Goal: Information Seeking & Learning: Learn about a topic

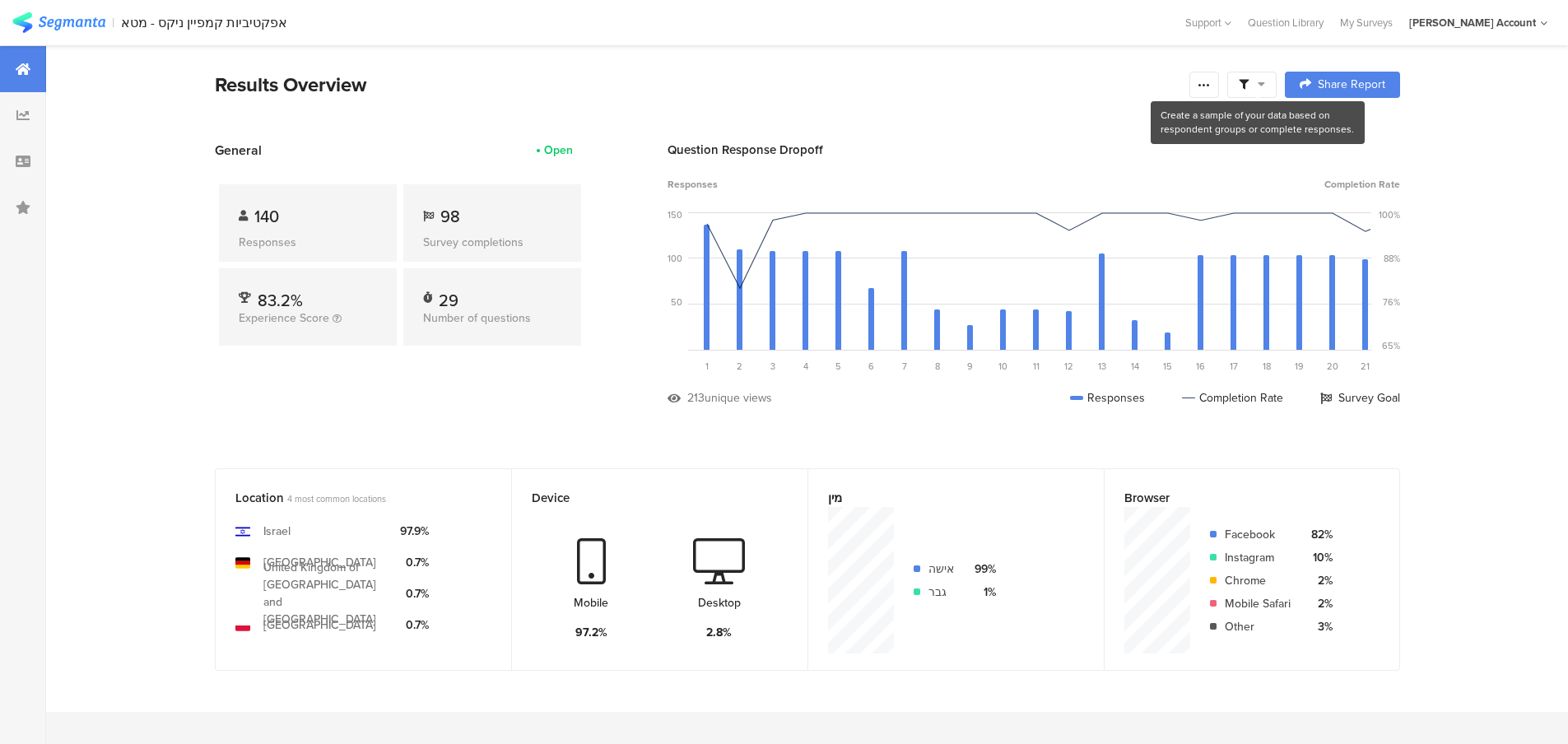
click at [1264, 84] on icon at bounding box center [1261, 84] width 7 height 11
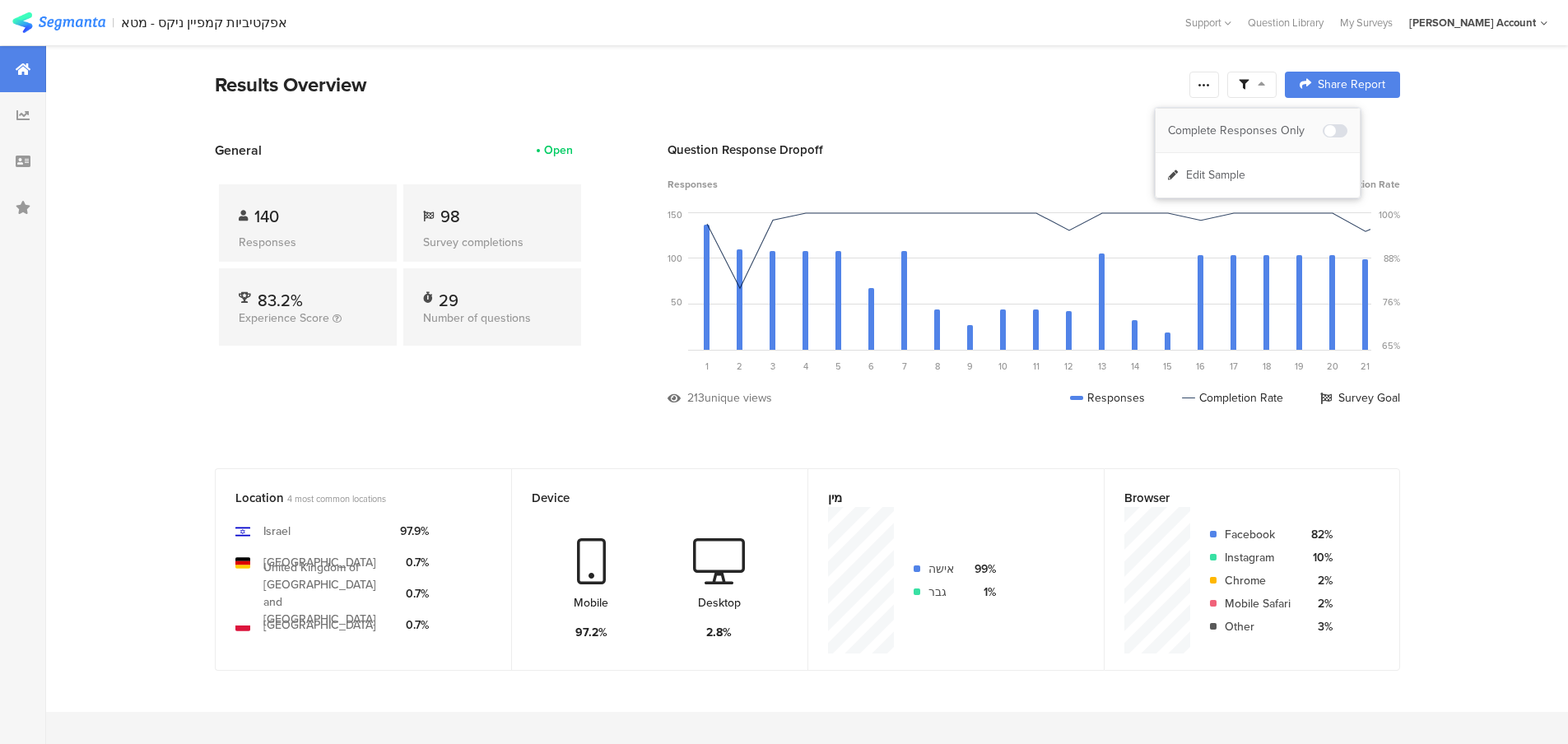
click at [1339, 126] on span at bounding box center [1335, 131] width 25 height 13
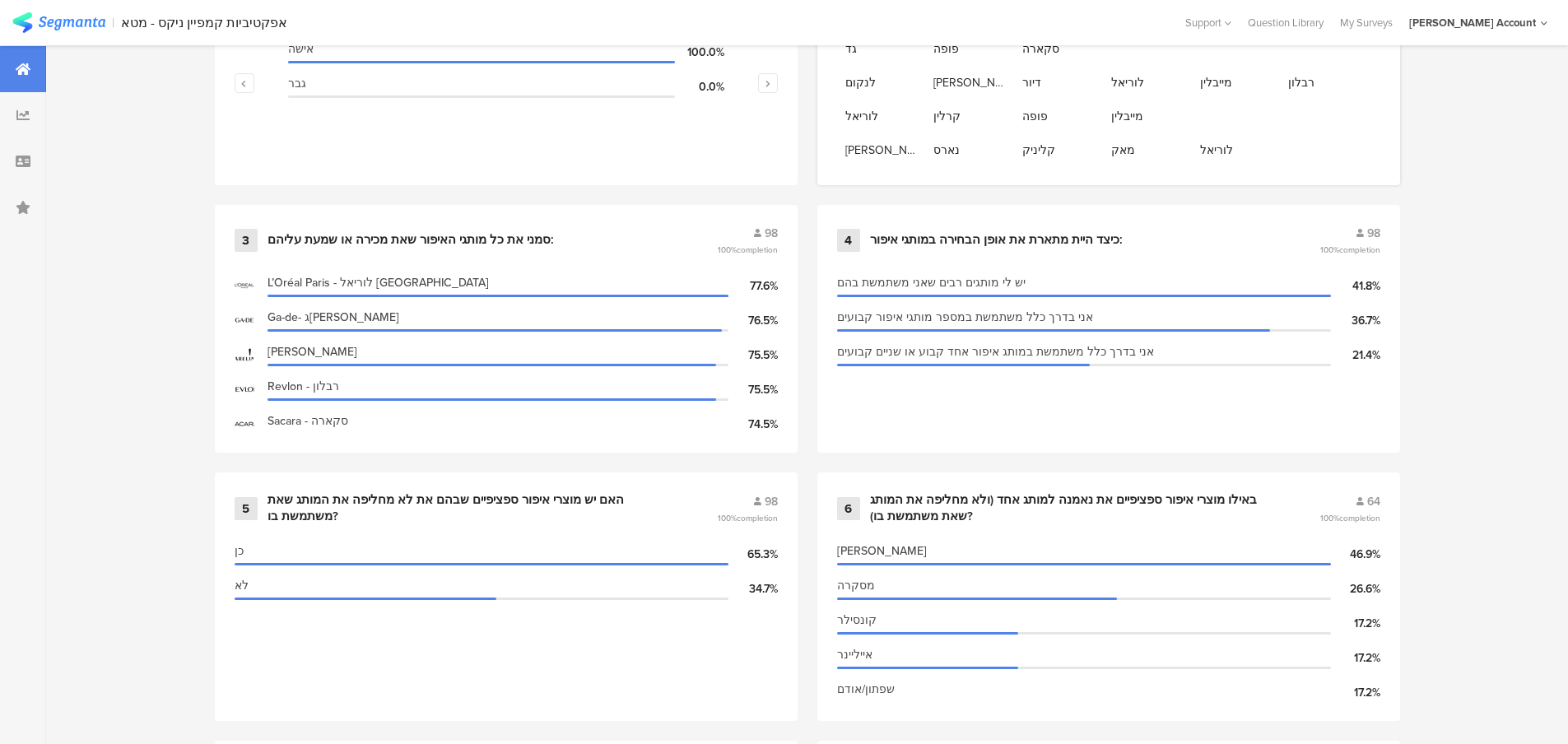
scroll to position [878, 0]
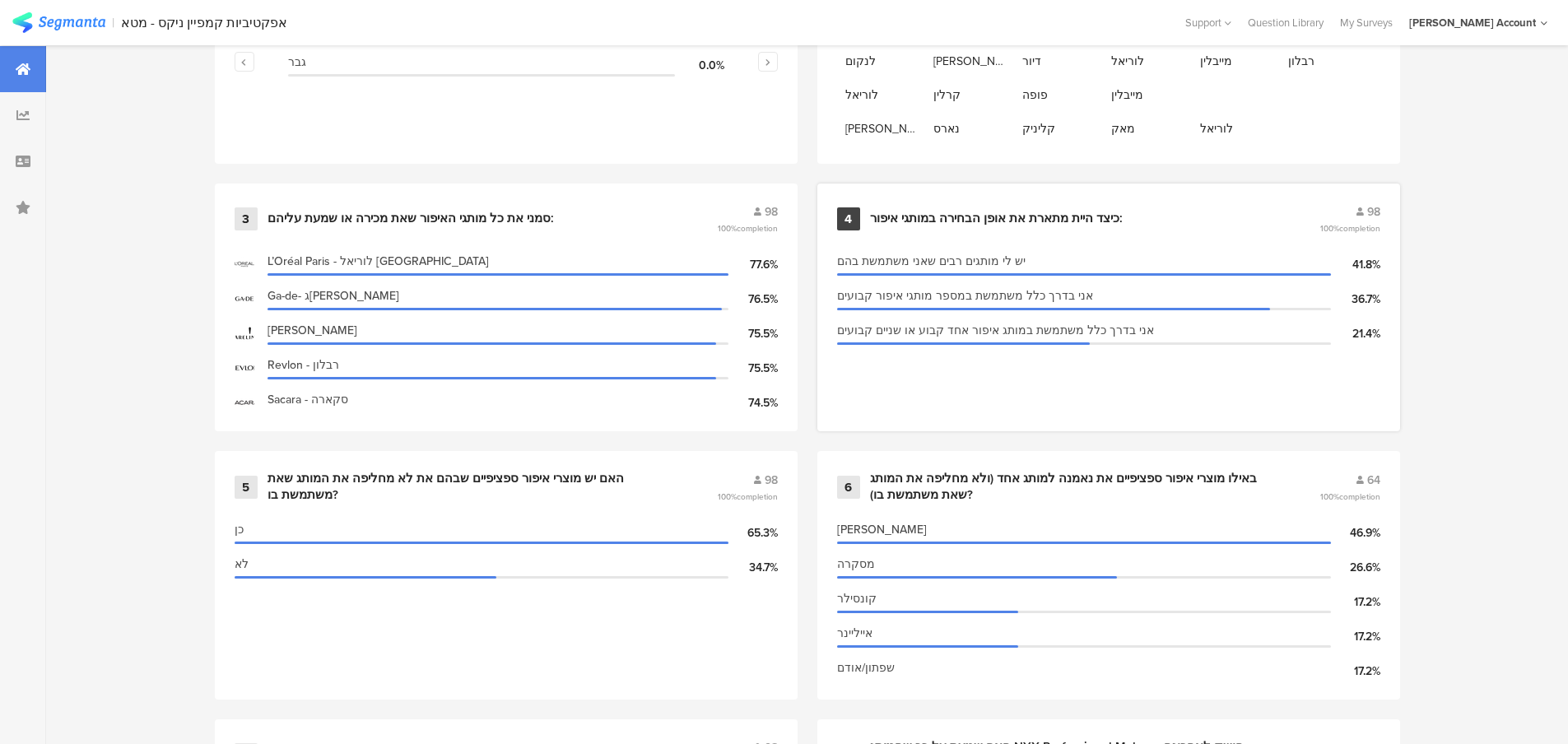
click at [953, 215] on div "כיצד היית מתארת את אופן הבחירה במותגי איפור:" at bounding box center [996, 219] width 252 height 17
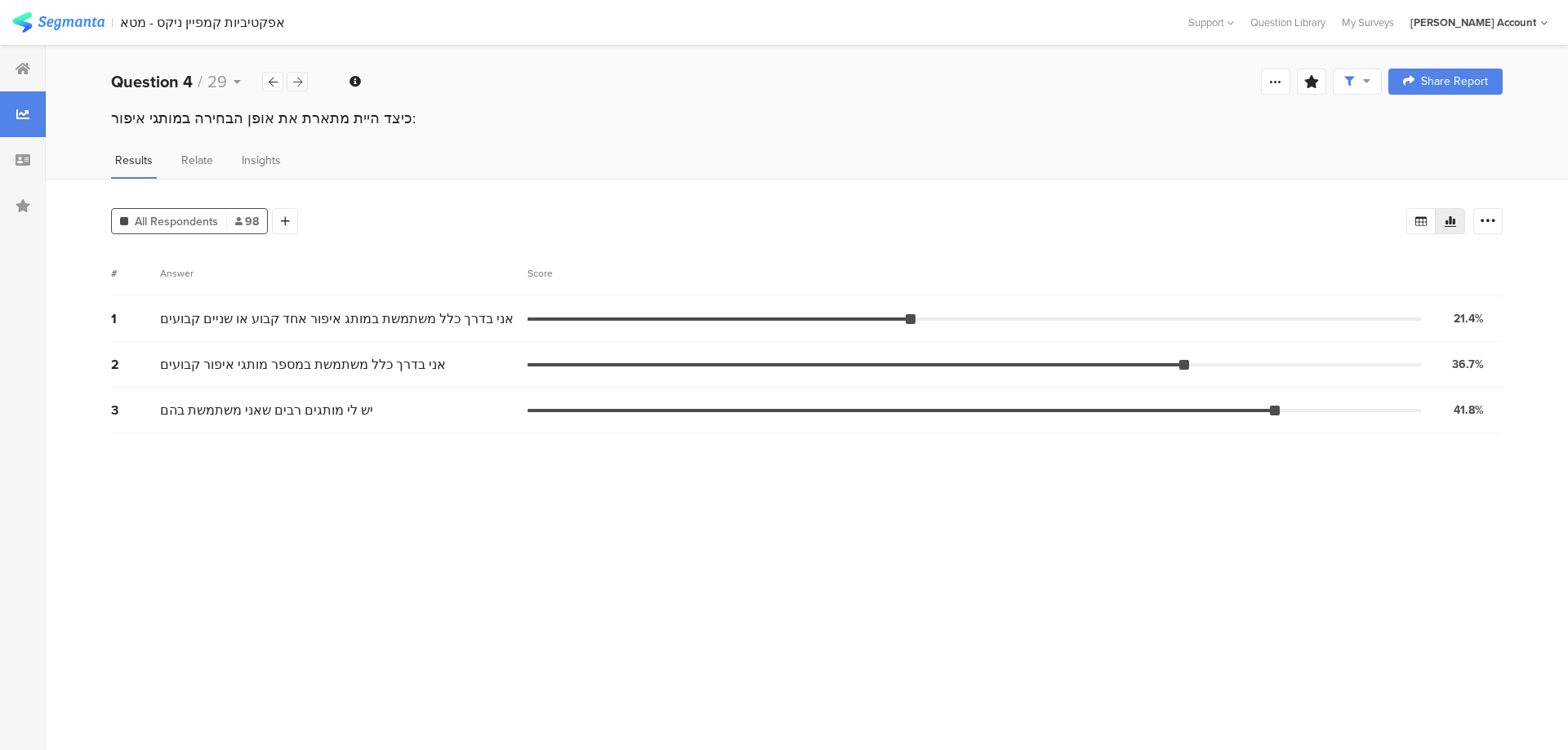
click at [295, 81] on icon at bounding box center [298, 82] width 9 height 11
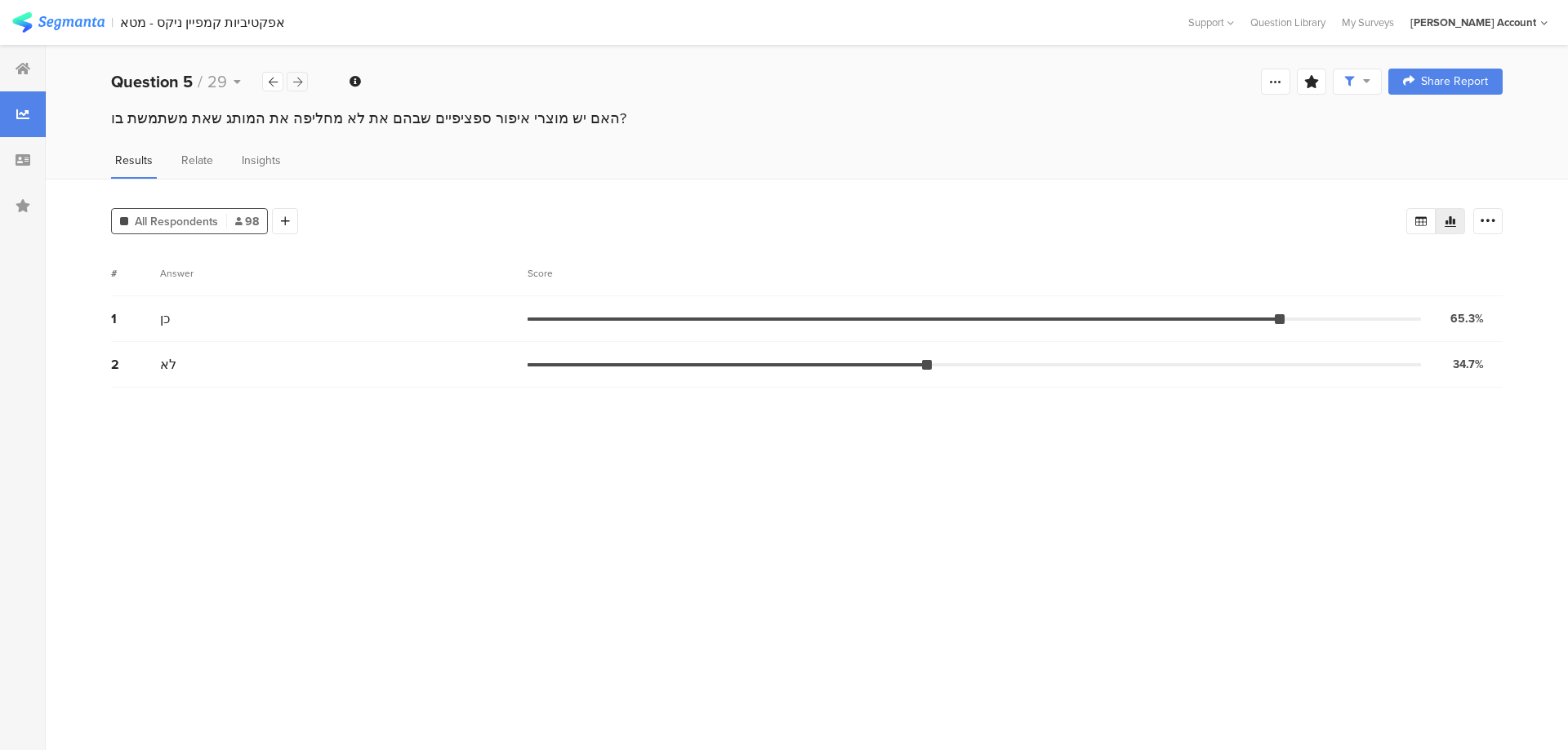
click at [295, 81] on icon at bounding box center [298, 82] width 9 height 11
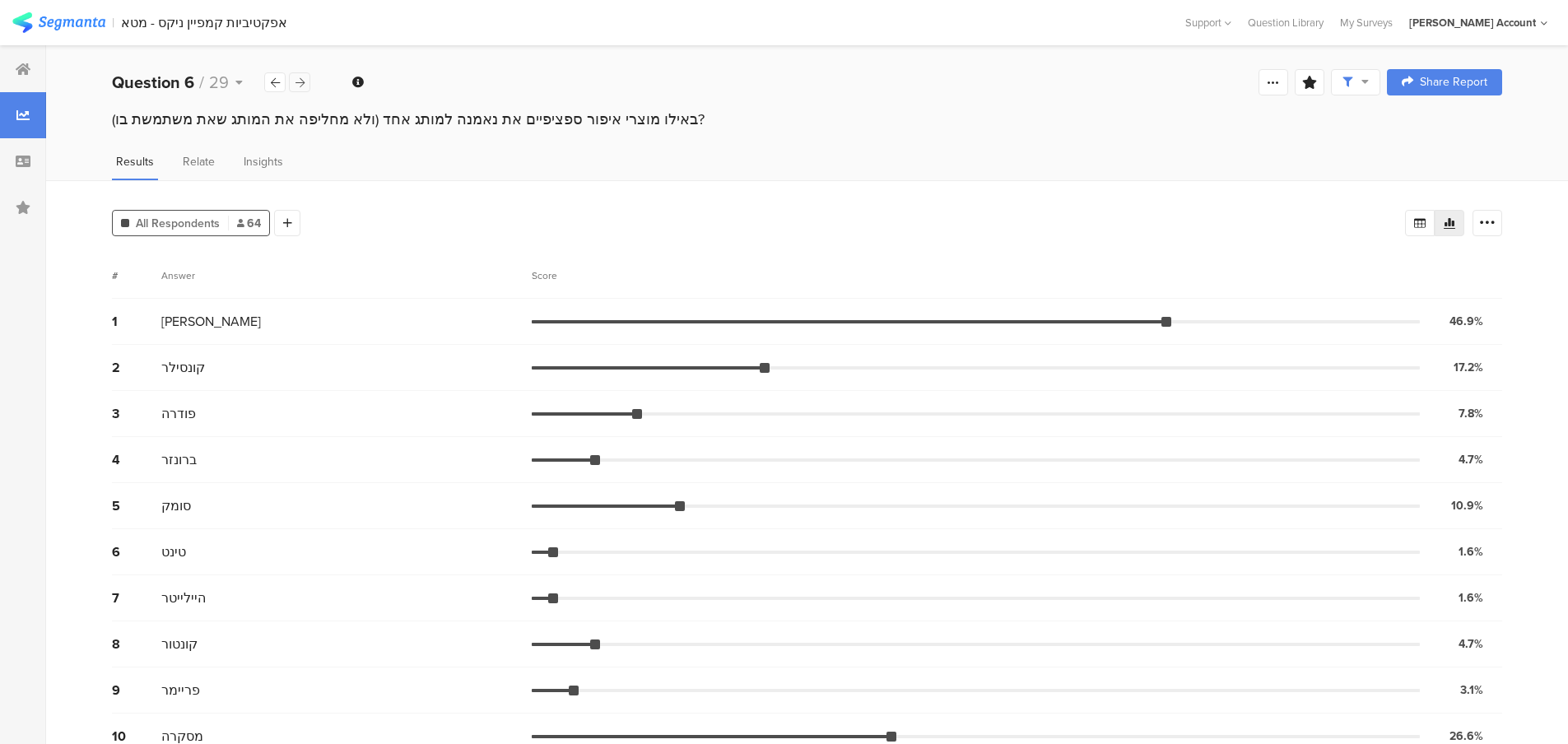
click at [297, 81] on icon at bounding box center [300, 83] width 9 height 11
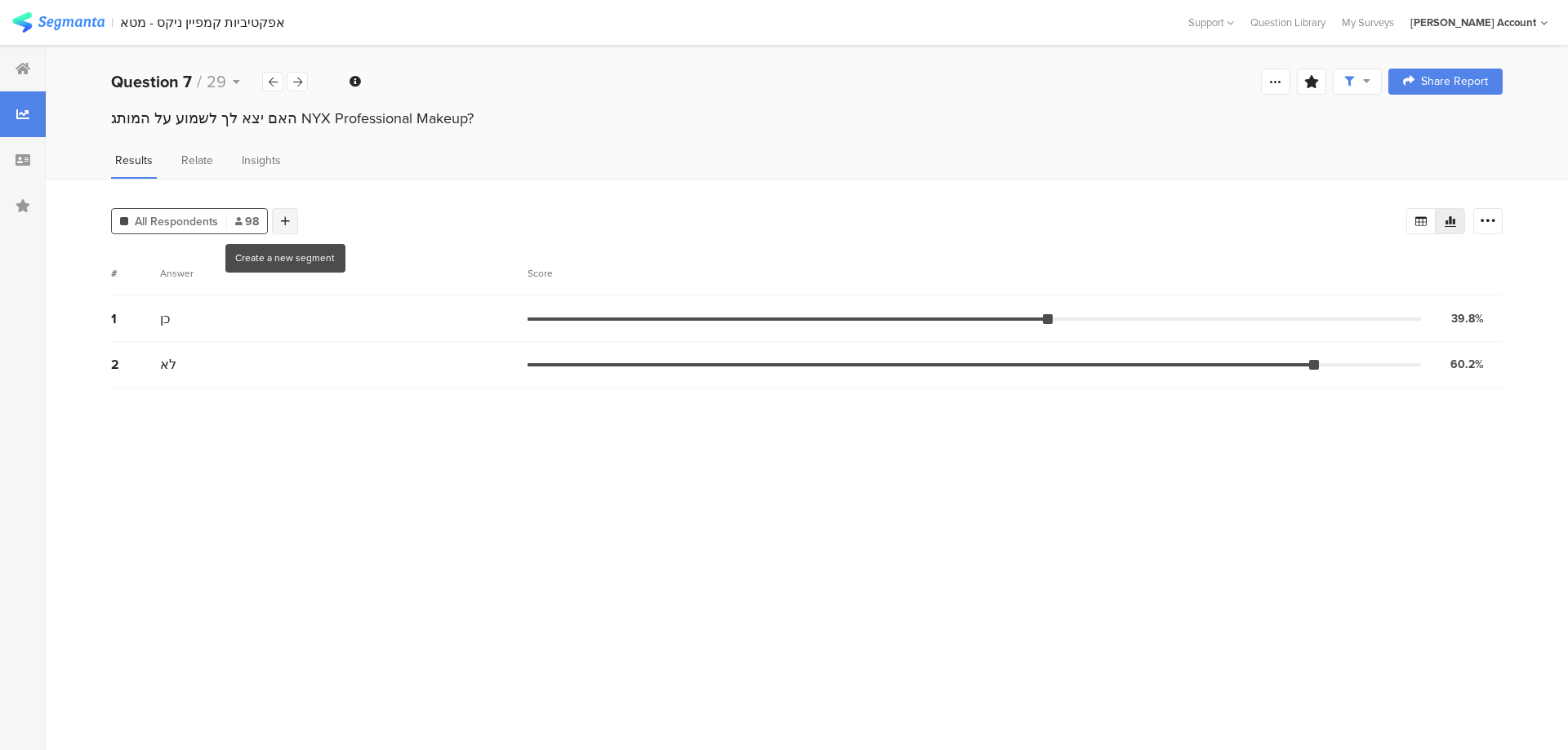
click at [285, 216] on icon at bounding box center [285, 221] width 9 height 11
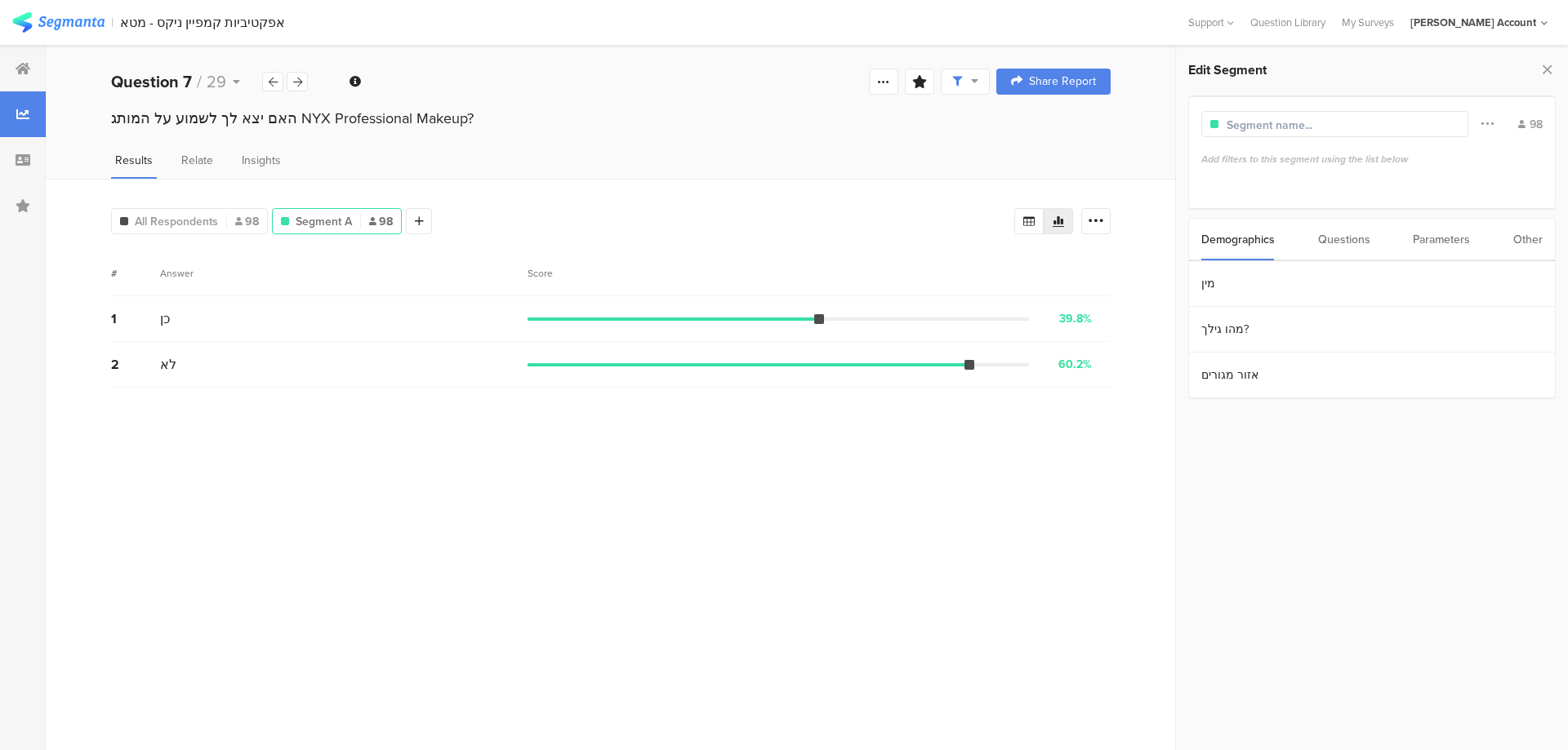
click at [1515, 238] on div "Other" at bounding box center [1529, 240] width 30 height 42
click at [1241, 286] on section "Time Range" at bounding box center [1372, 284] width 366 height 46
click at [1397, 319] on icon at bounding box center [1396, 321] width 20 height 26
click at [1432, 504] on span "6" at bounding box center [1438, 508] width 19 height 19
type input "Aug 06 2025 23:59"
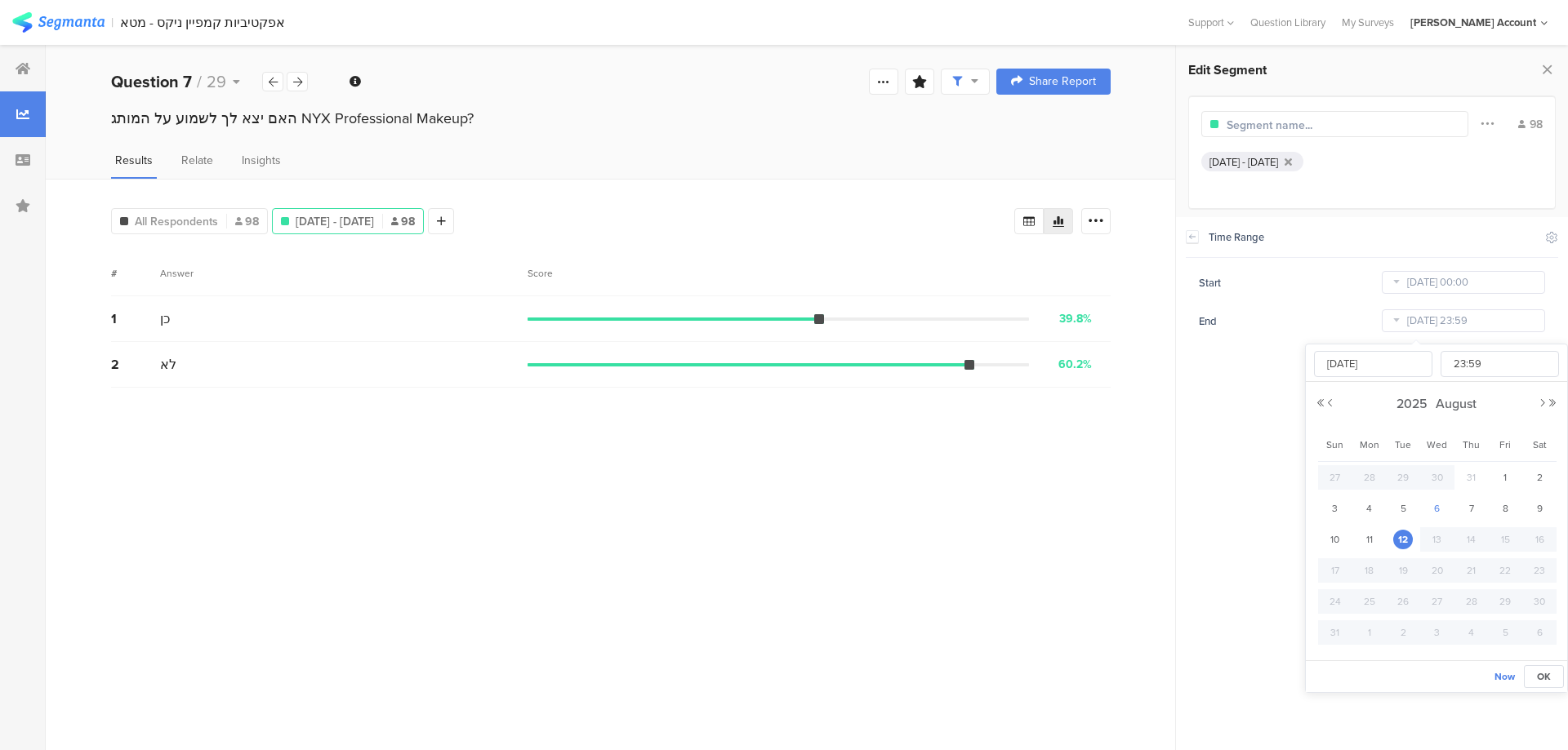
type input "Aug 06 2025"
click at [445, 221] on icon at bounding box center [440, 221] width 9 height 11
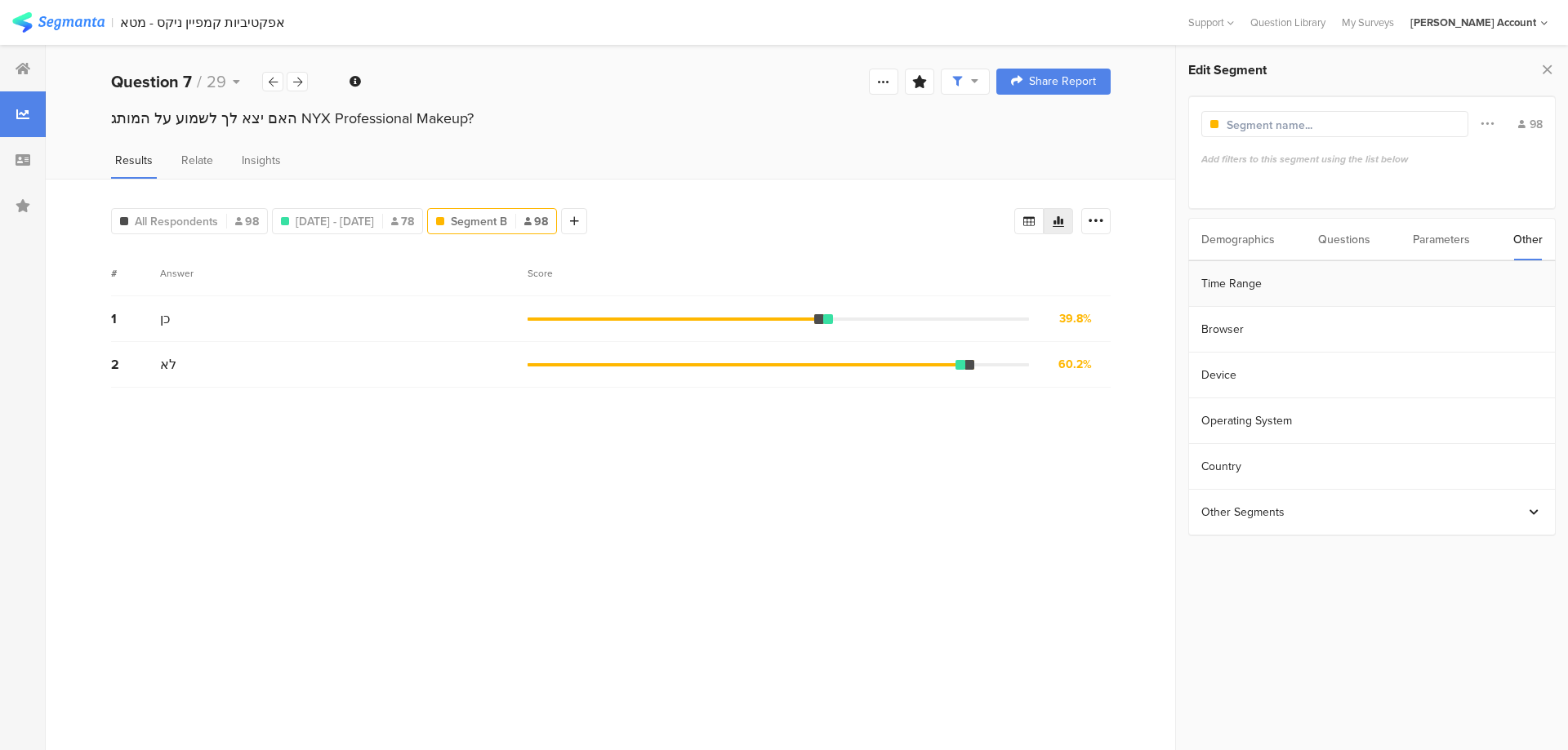
click at [1307, 284] on section "Time Range" at bounding box center [1372, 284] width 366 height 46
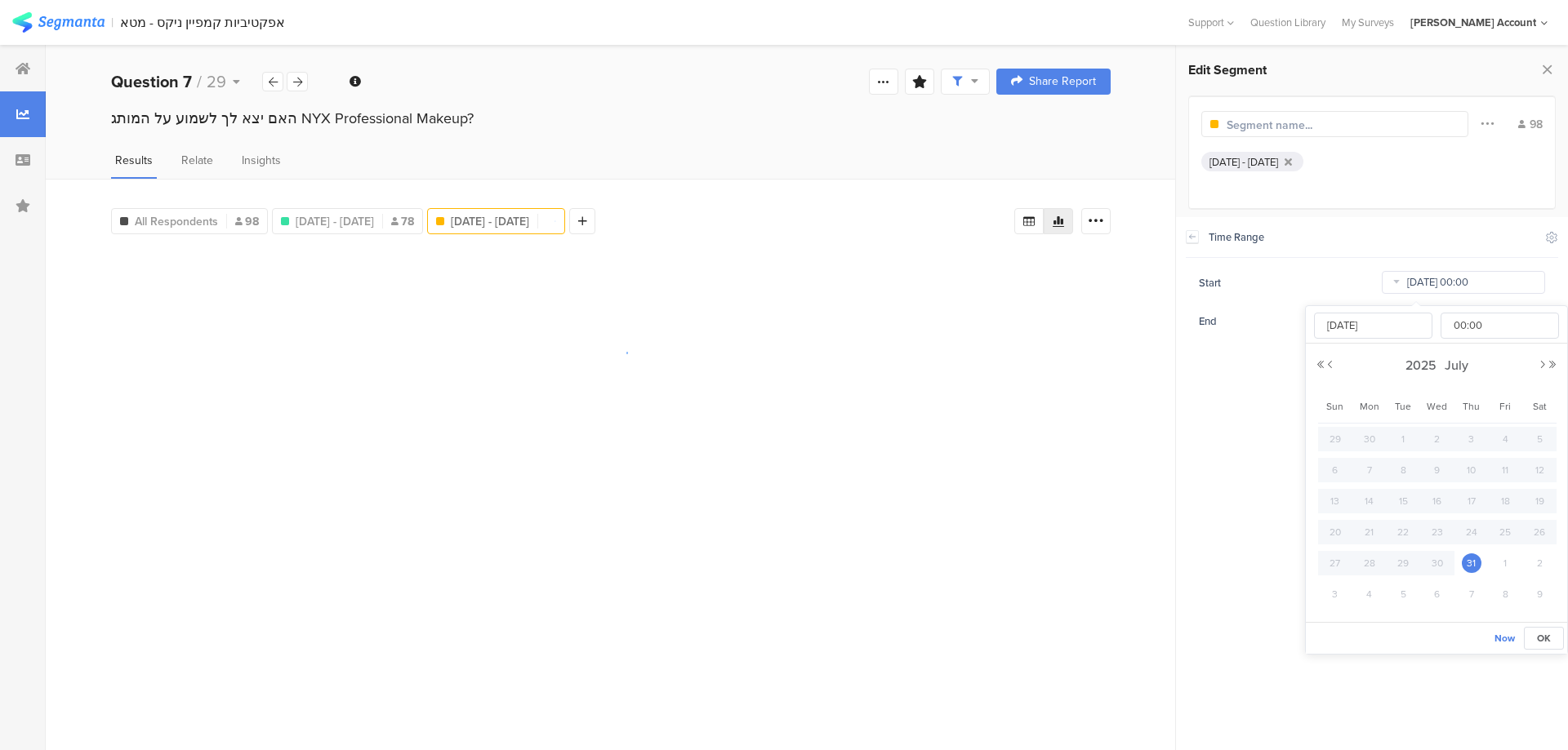
click at [1435, 286] on input "Jul 31 2025 00:00" at bounding box center [1463, 283] width 164 height 23
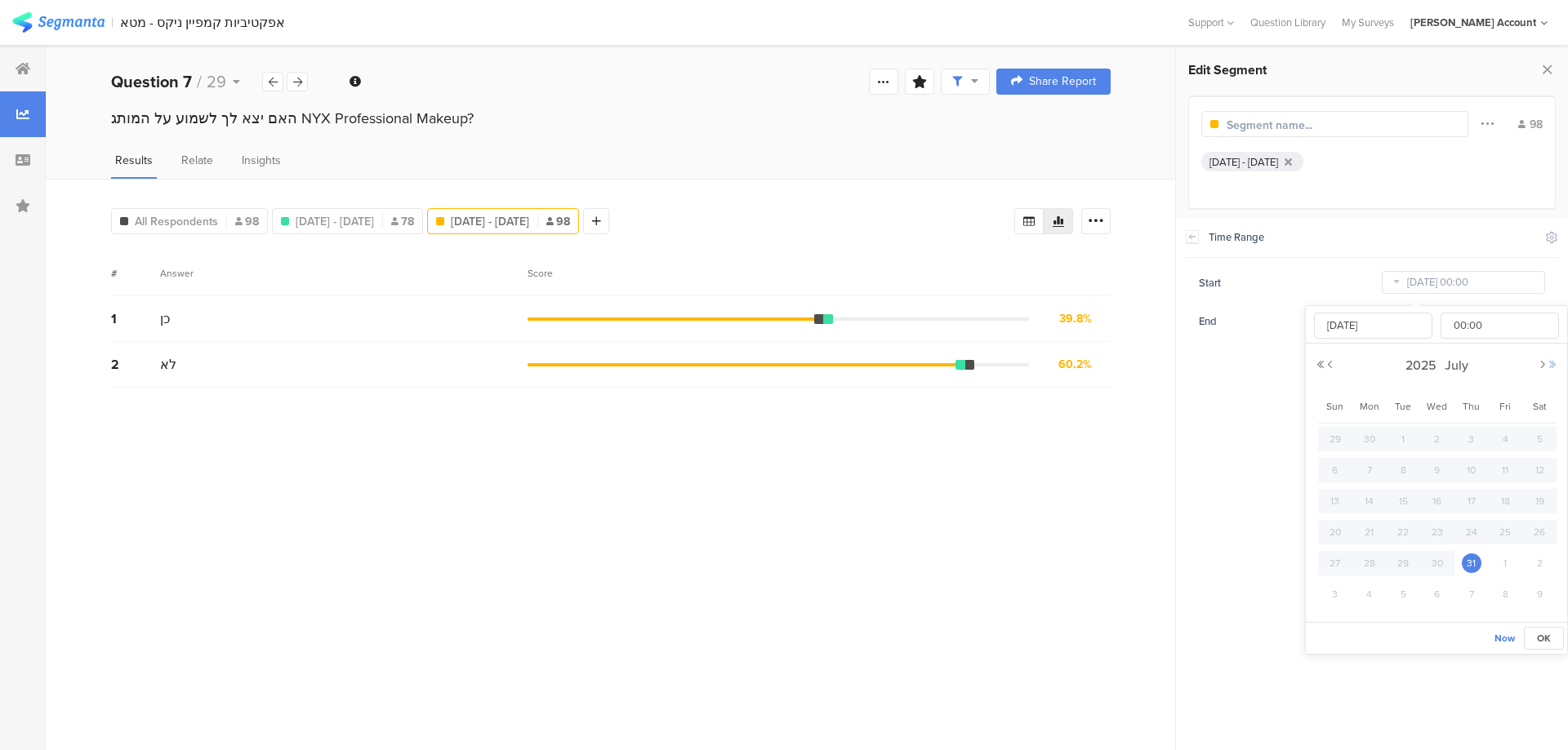
click at [1554, 365] on button "Next Year" at bounding box center [1552, 364] width 10 height 10
click at [1320, 362] on button "Previous Year" at bounding box center [1320, 364] width 10 height 10
click at [1540, 363] on button "Next Month" at bounding box center [1543, 364] width 10 height 10
click at [1331, 502] on span "10" at bounding box center [1335, 501] width 19 height 19
type input "Aug 10 2025 00:00"
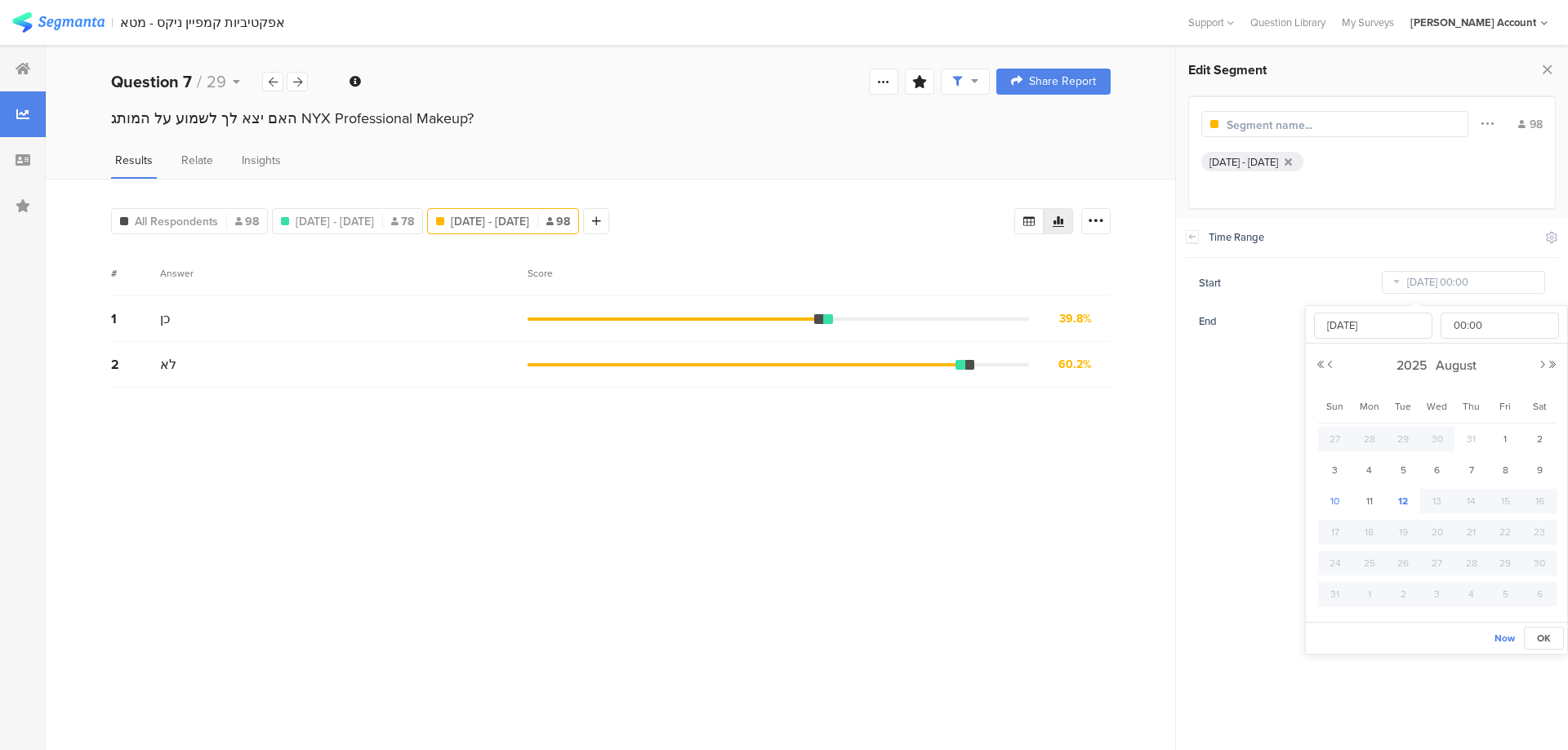
type input "Aug 10 2025"
click at [1406, 501] on span "12" at bounding box center [1403, 501] width 19 height 19
type input "[DATE] 00:00"
type input "[DATE]"
click at [530, 221] on span "[DATE] - [DATE]" at bounding box center [490, 221] width 79 height 18
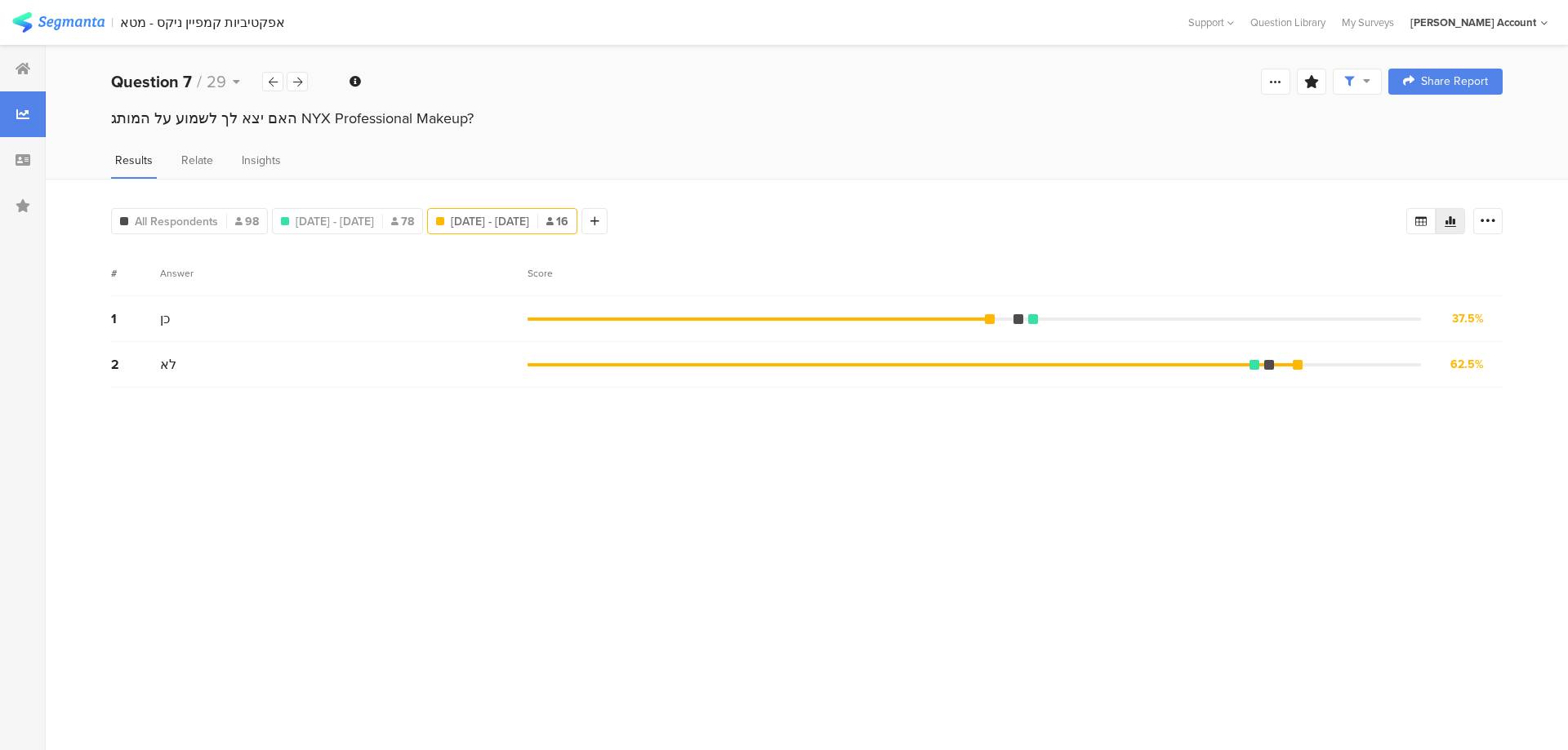
click at [530, 221] on span "[DATE] - [DATE]" at bounding box center [490, 221] width 79 height 18
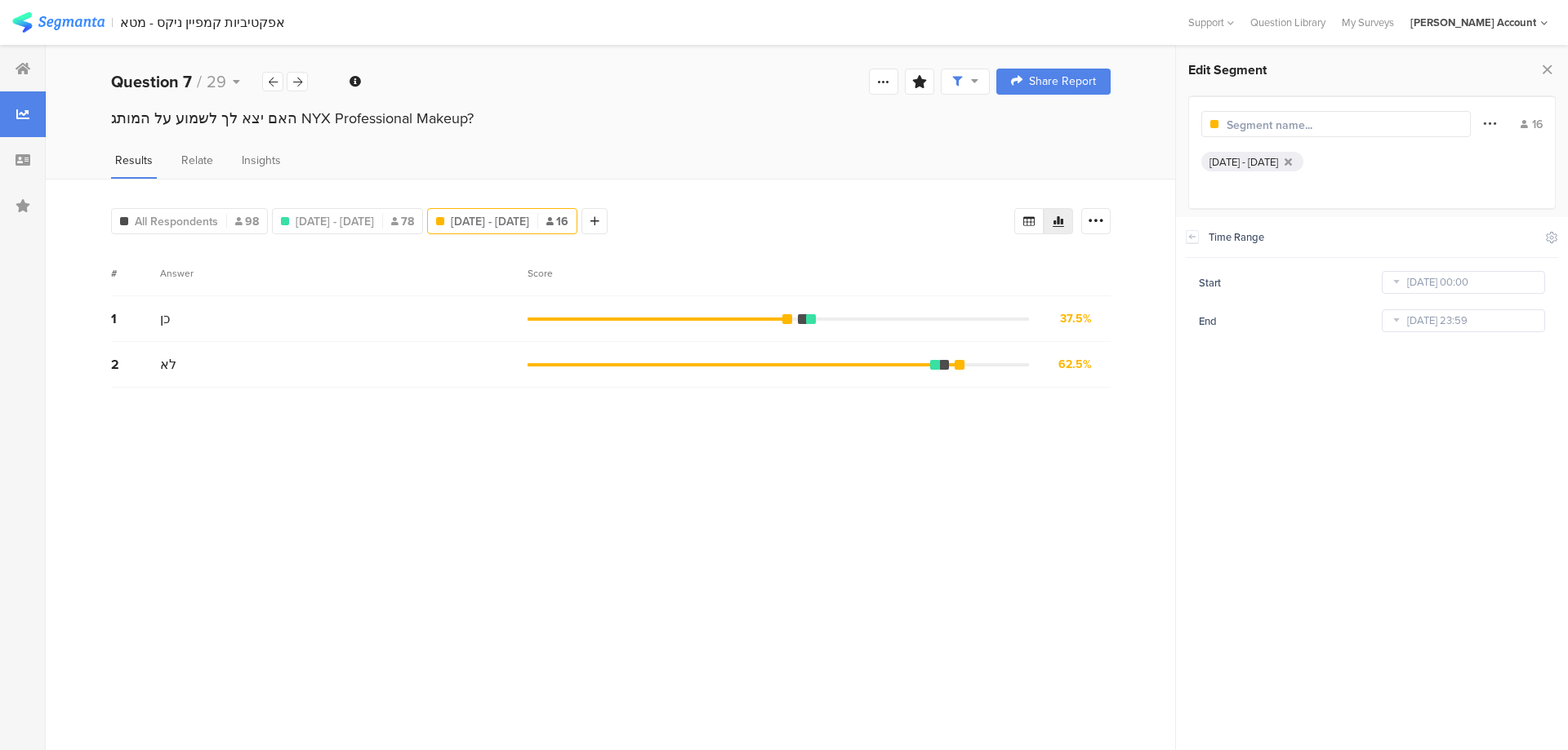
click at [1491, 117] on icon at bounding box center [1489, 123] width 13 height 21
click at [1385, 267] on div at bounding box center [1390, 267] width 13 height 13
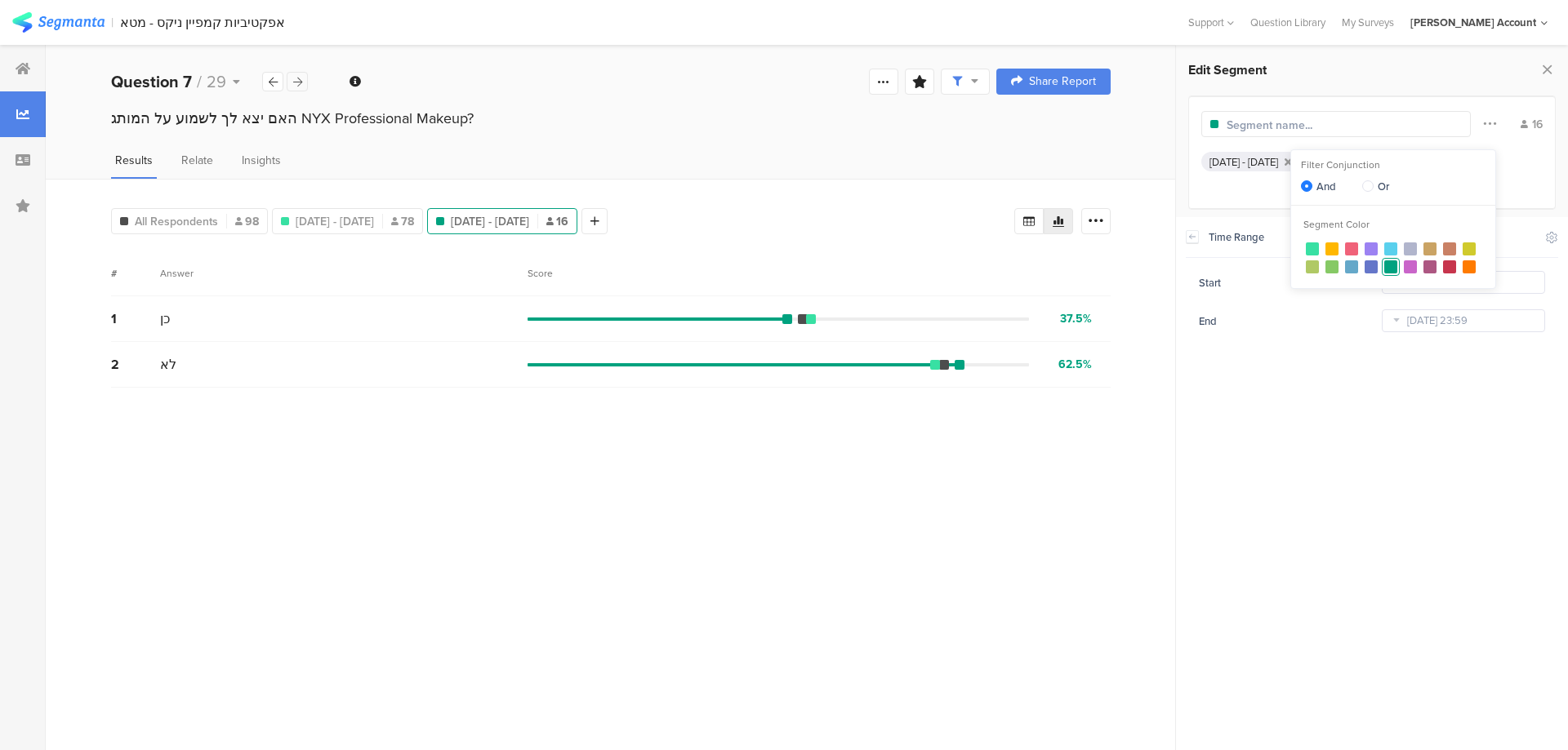
click at [302, 79] on div at bounding box center [297, 81] width 21 height 19
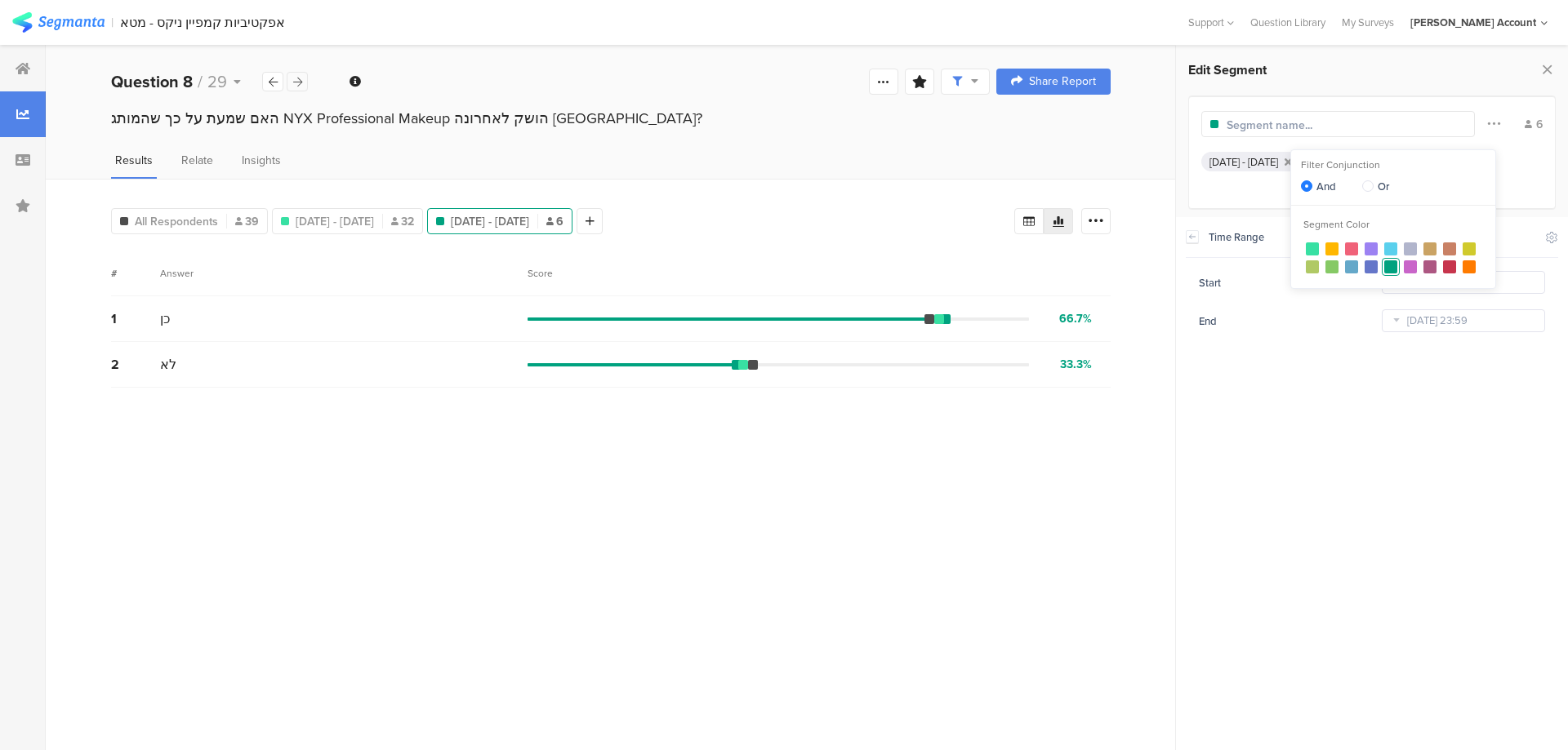
click at [301, 79] on icon at bounding box center [298, 82] width 9 height 11
click at [271, 78] on icon at bounding box center [273, 82] width 9 height 11
click at [295, 77] on icon at bounding box center [298, 82] width 9 height 11
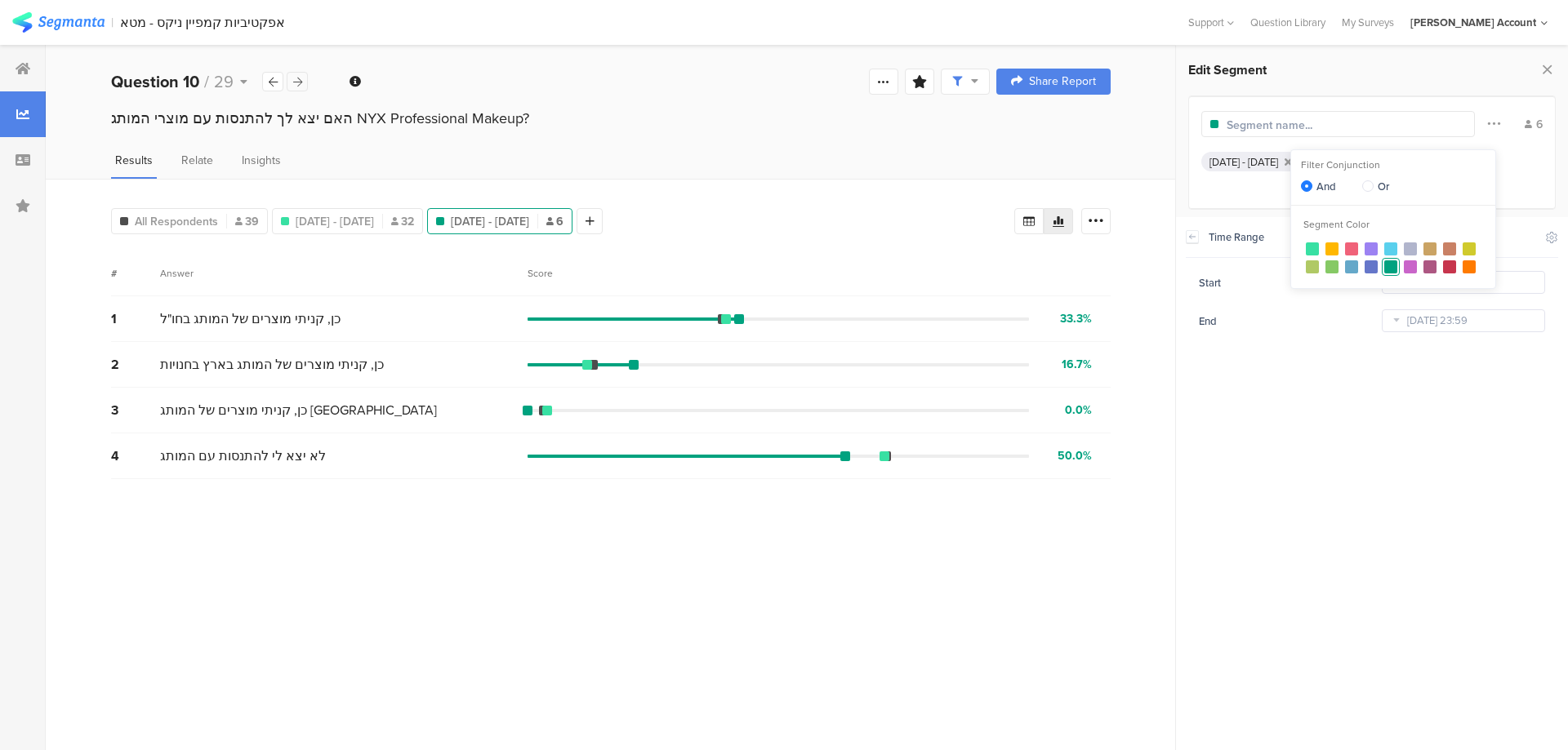
click at [295, 77] on icon at bounding box center [298, 82] width 9 height 11
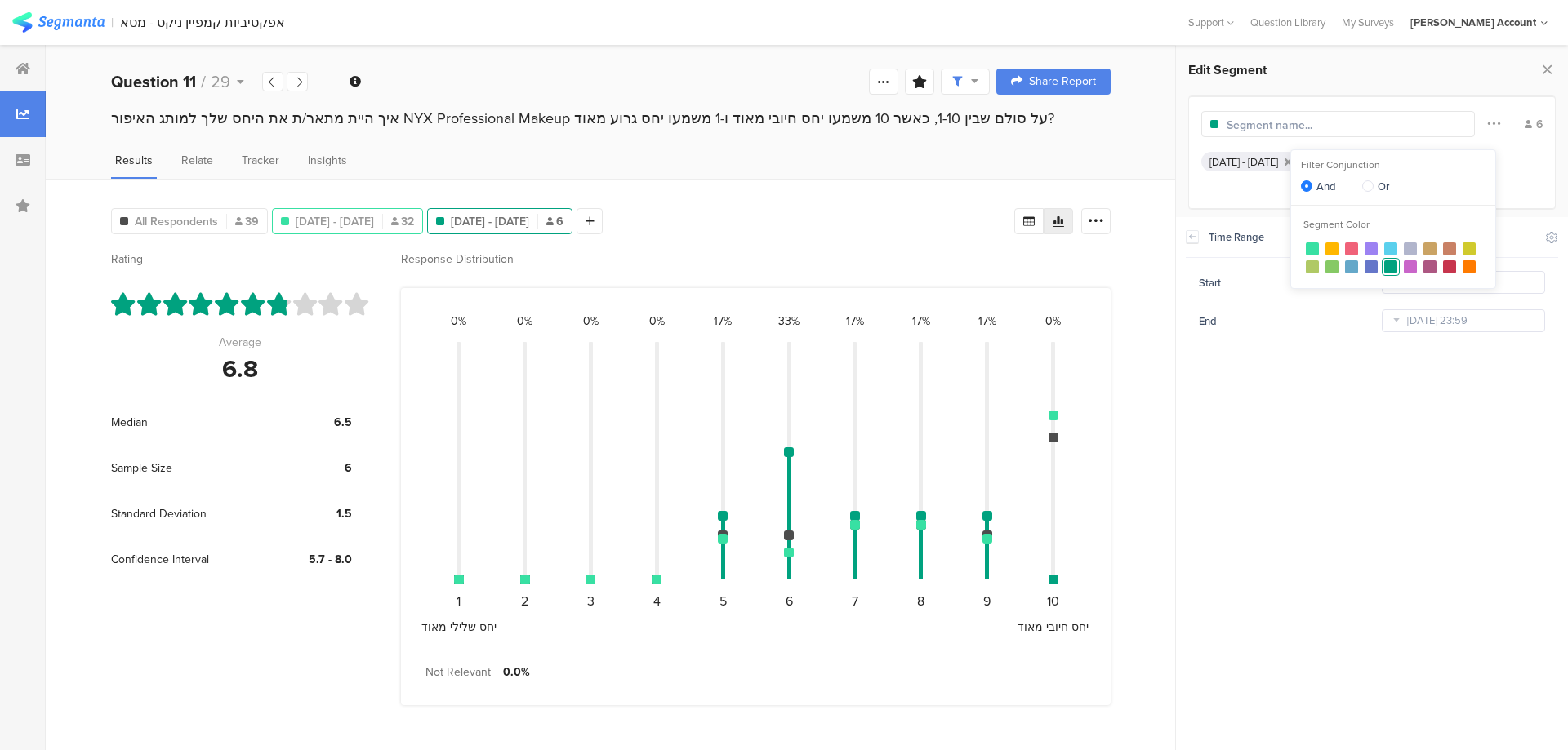
click at [340, 215] on span "Jul 31, 2025 - Aug 06, 2025" at bounding box center [335, 221] width 79 height 18
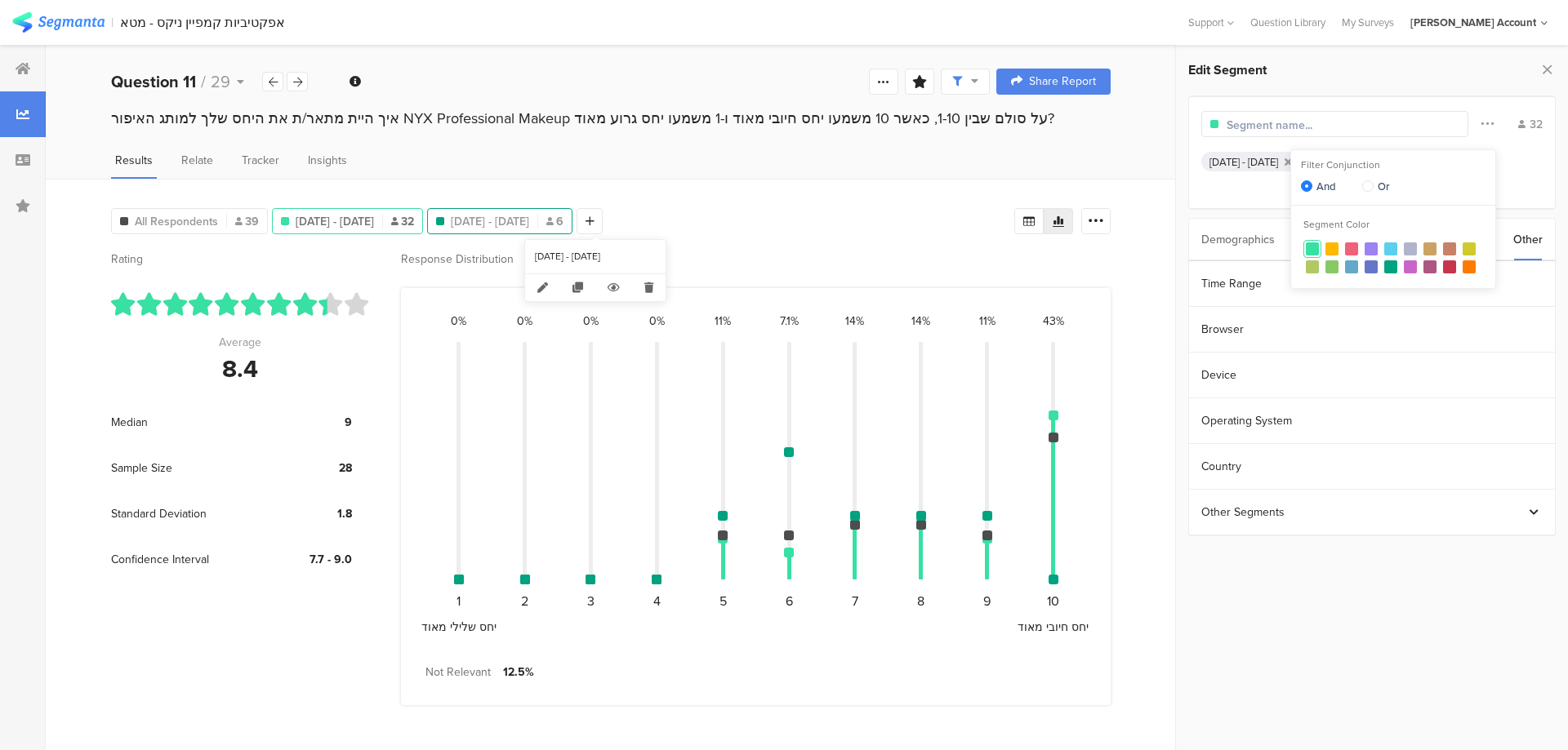
click at [530, 214] on span "[DATE] - [DATE]" at bounding box center [490, 221] width 79 height 18
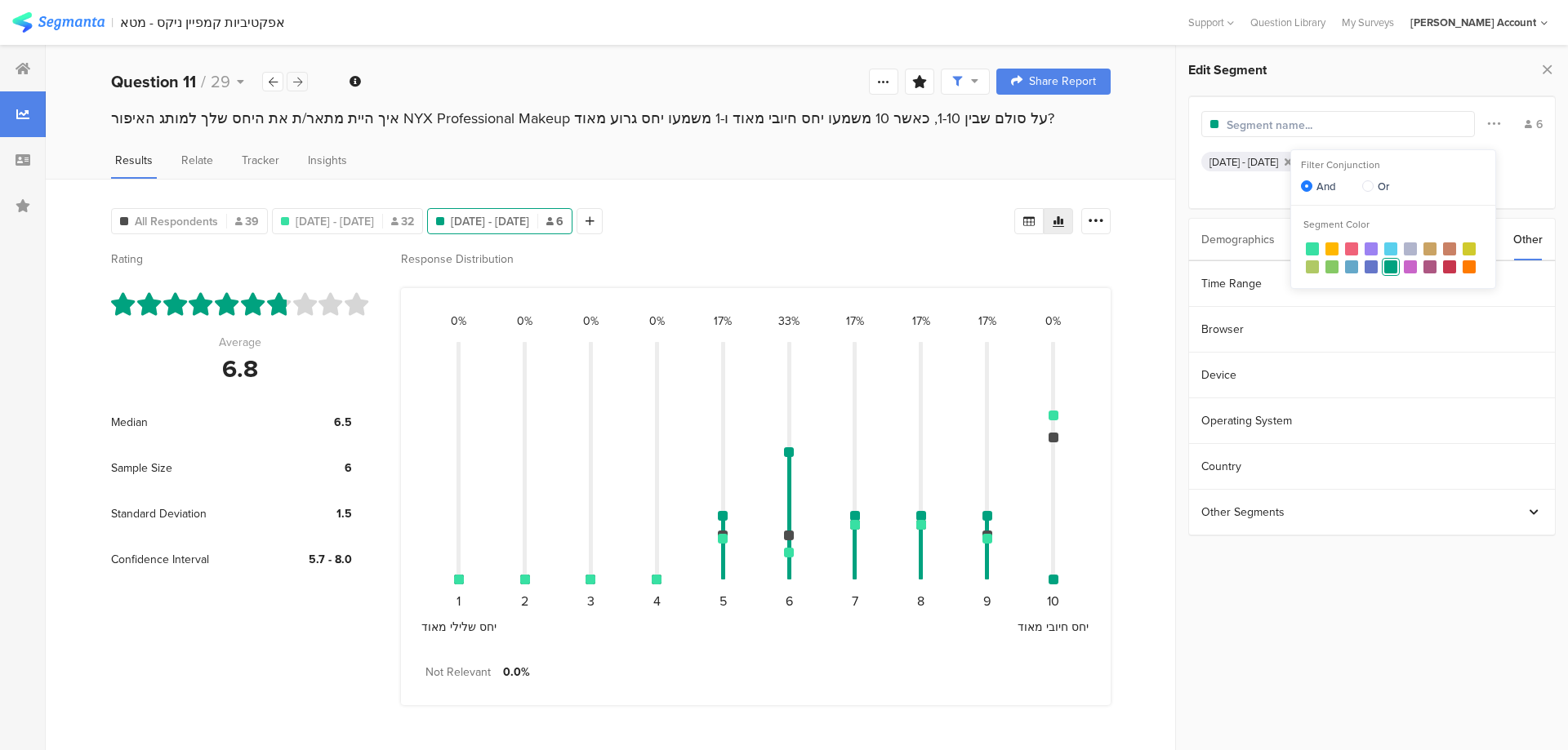
click at [302, 80] on div at bounding box center [297, 81] width 21 height 19
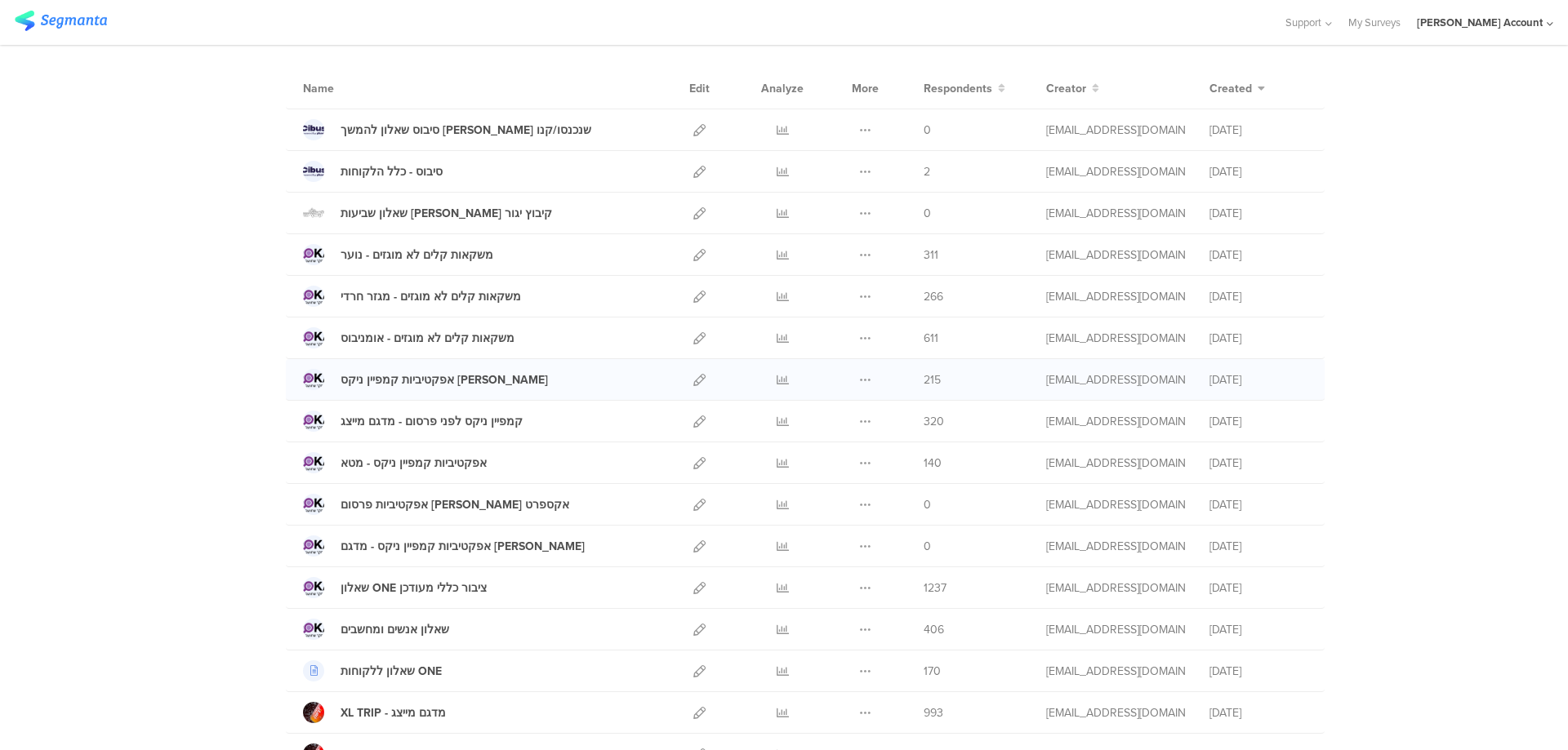
scroll to position [218, 0]
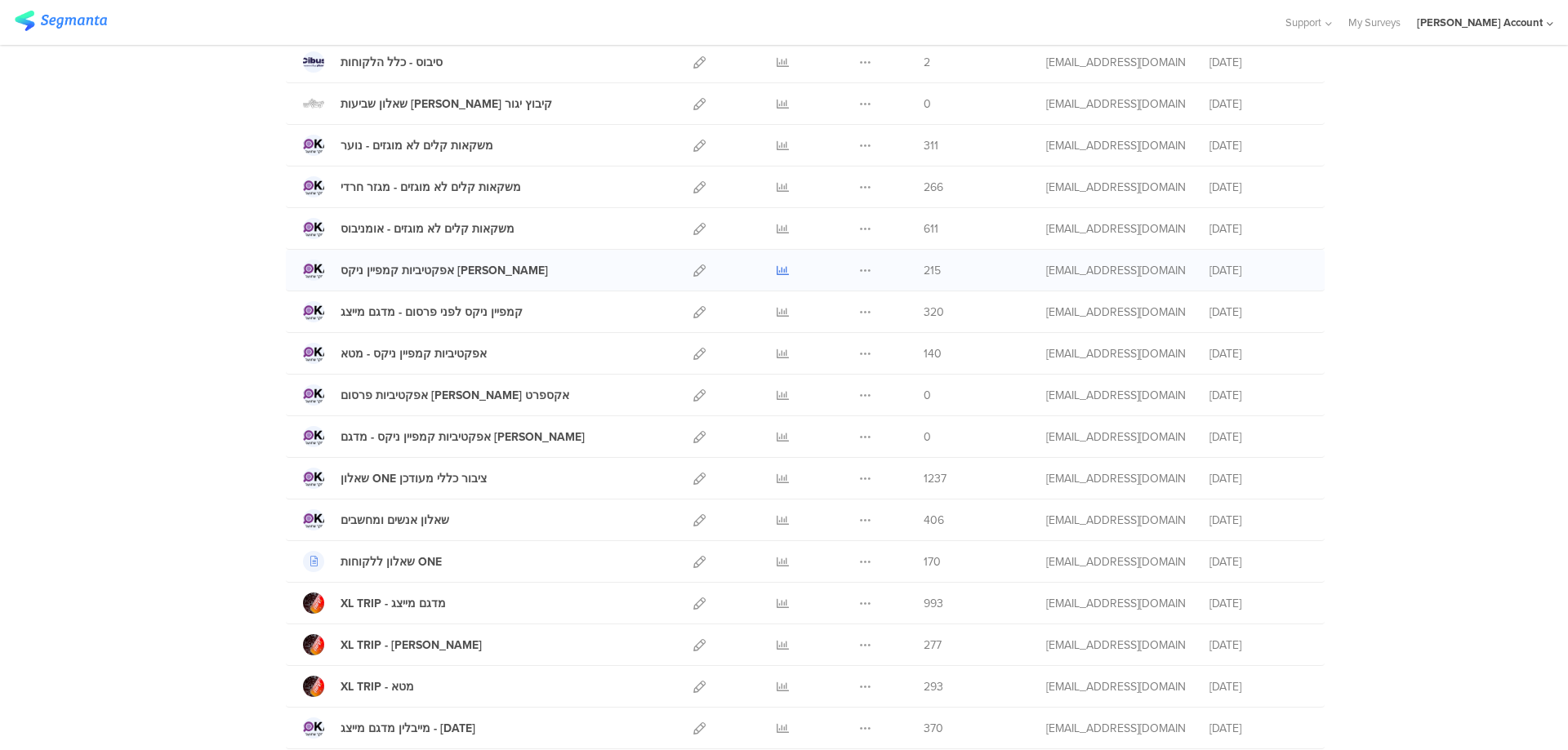
click at [777, 267] on icon at bounding box center [783, 270] width 12 height 12
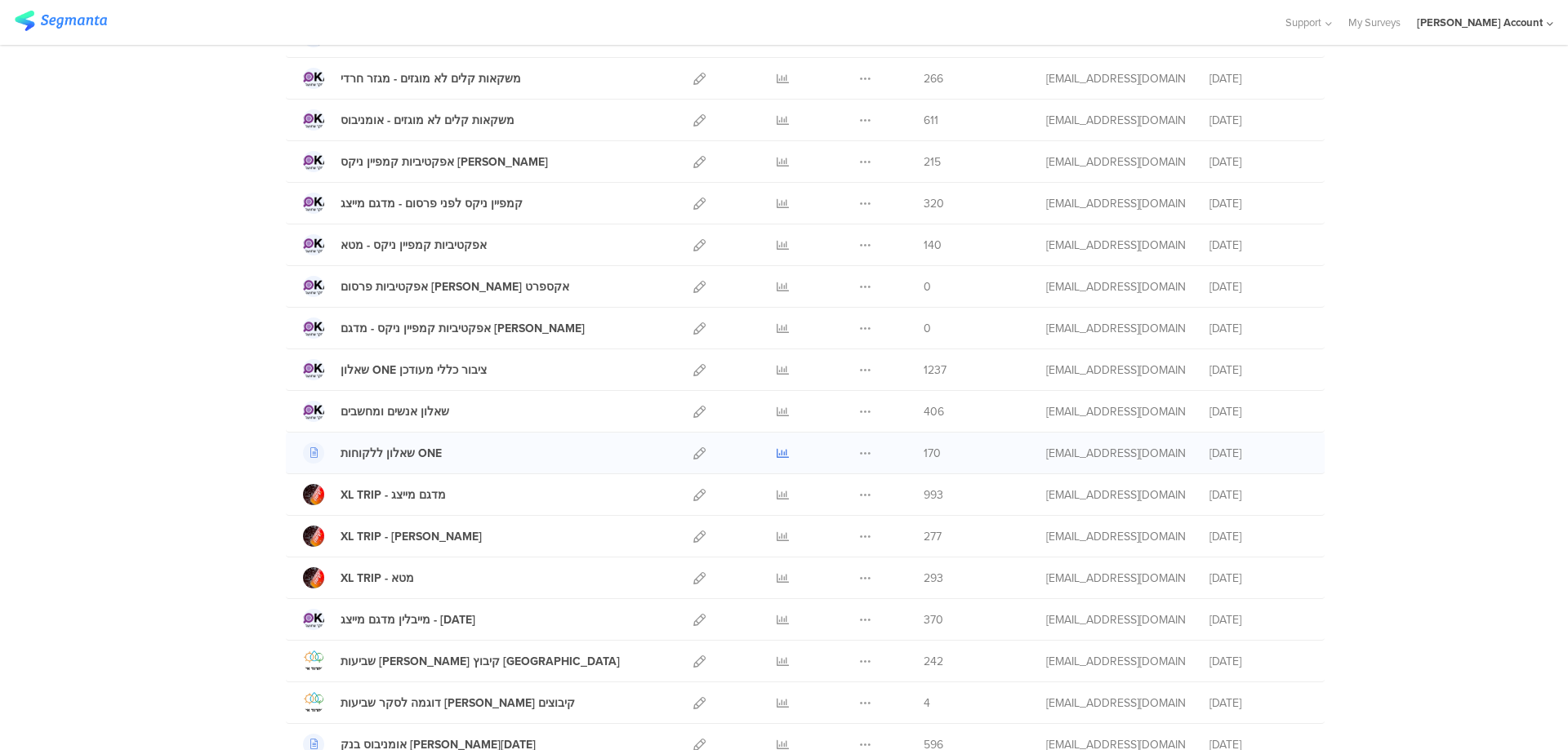
click at [777, 452] on icon at bounding box center [783, 453] width 12 height 12
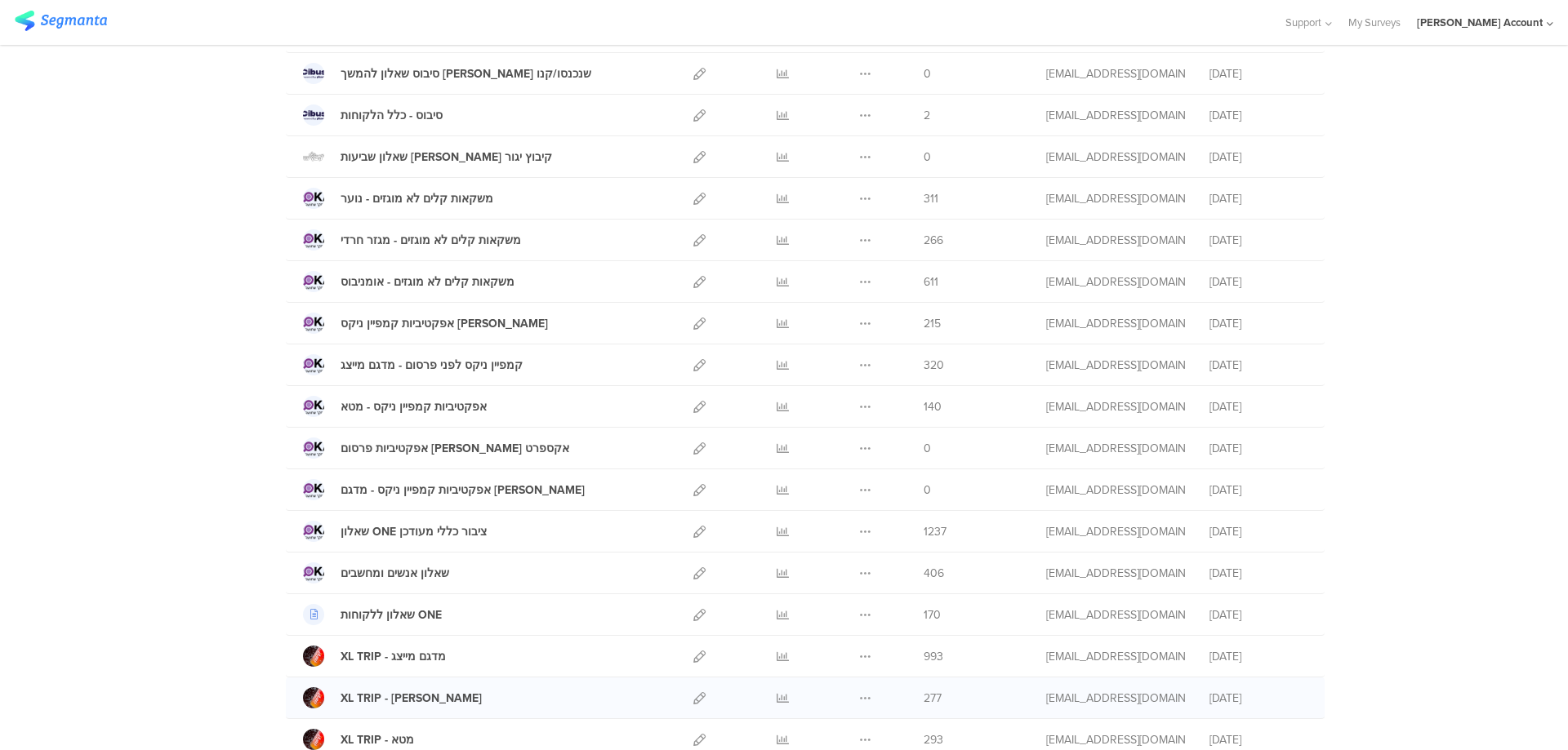
scroll to position [218, 0]
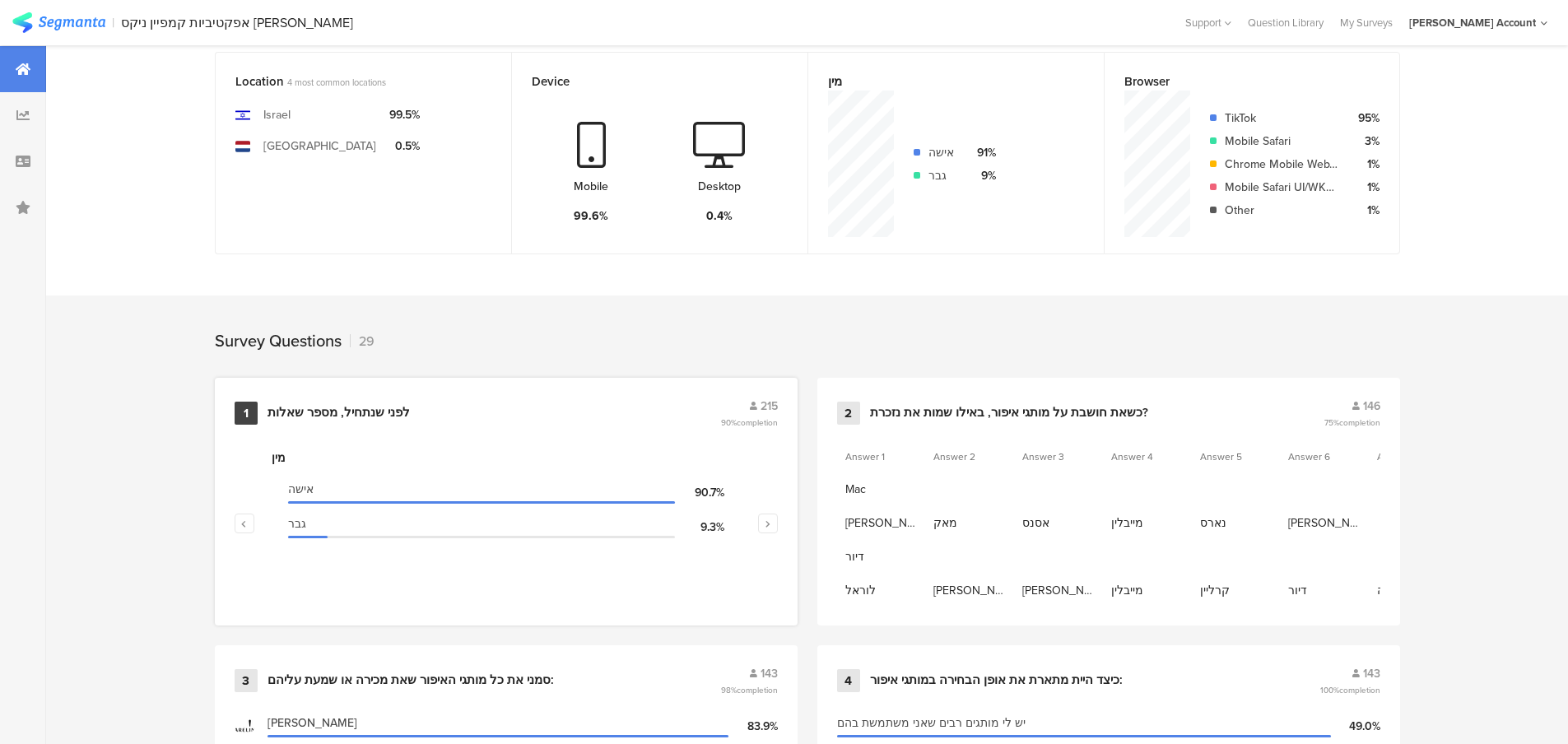
scroll to position [549, 0]
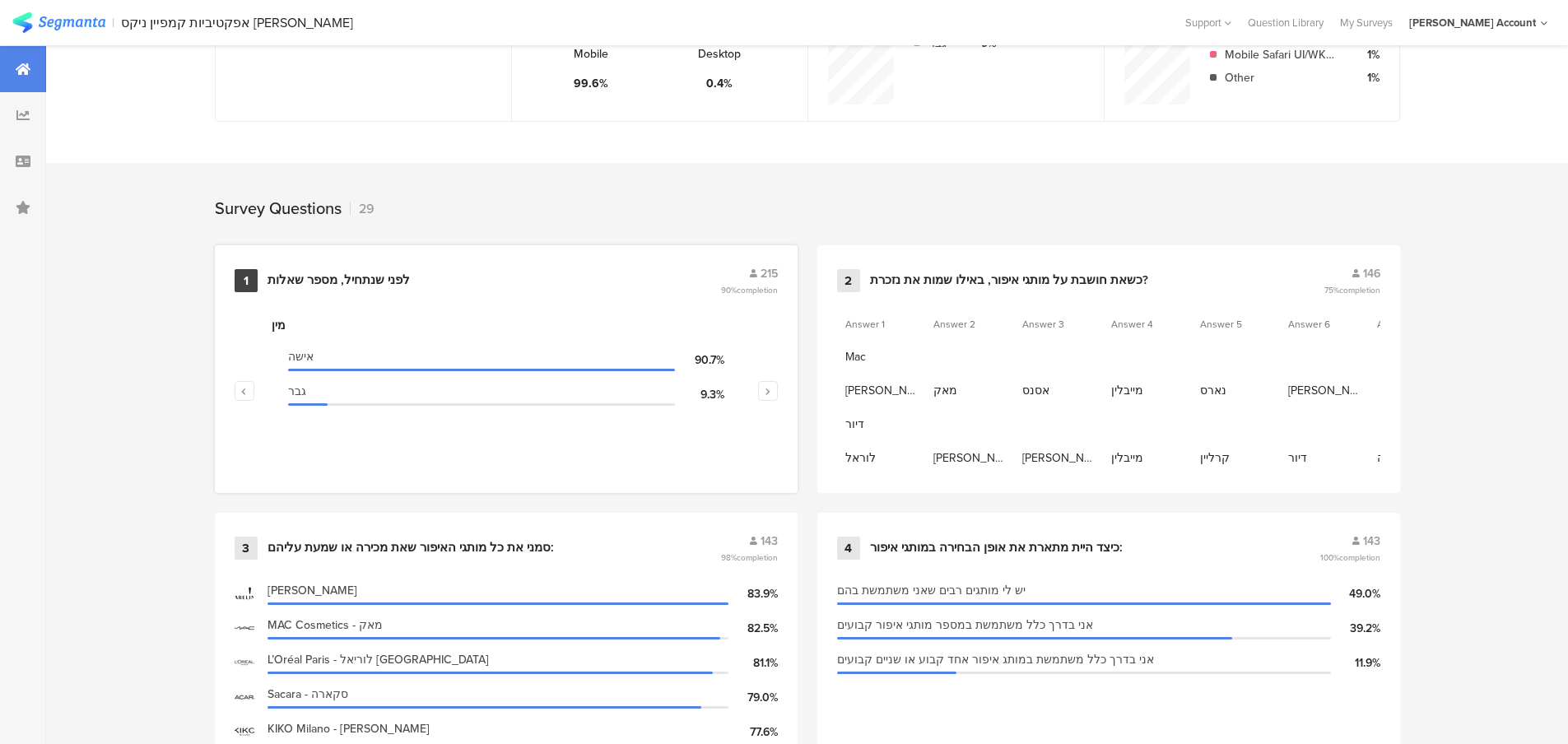
click at [337, 275] on div "לפני שנתחיל, מספר שאלות" at bounding box center [338, 281] width 142 height 17
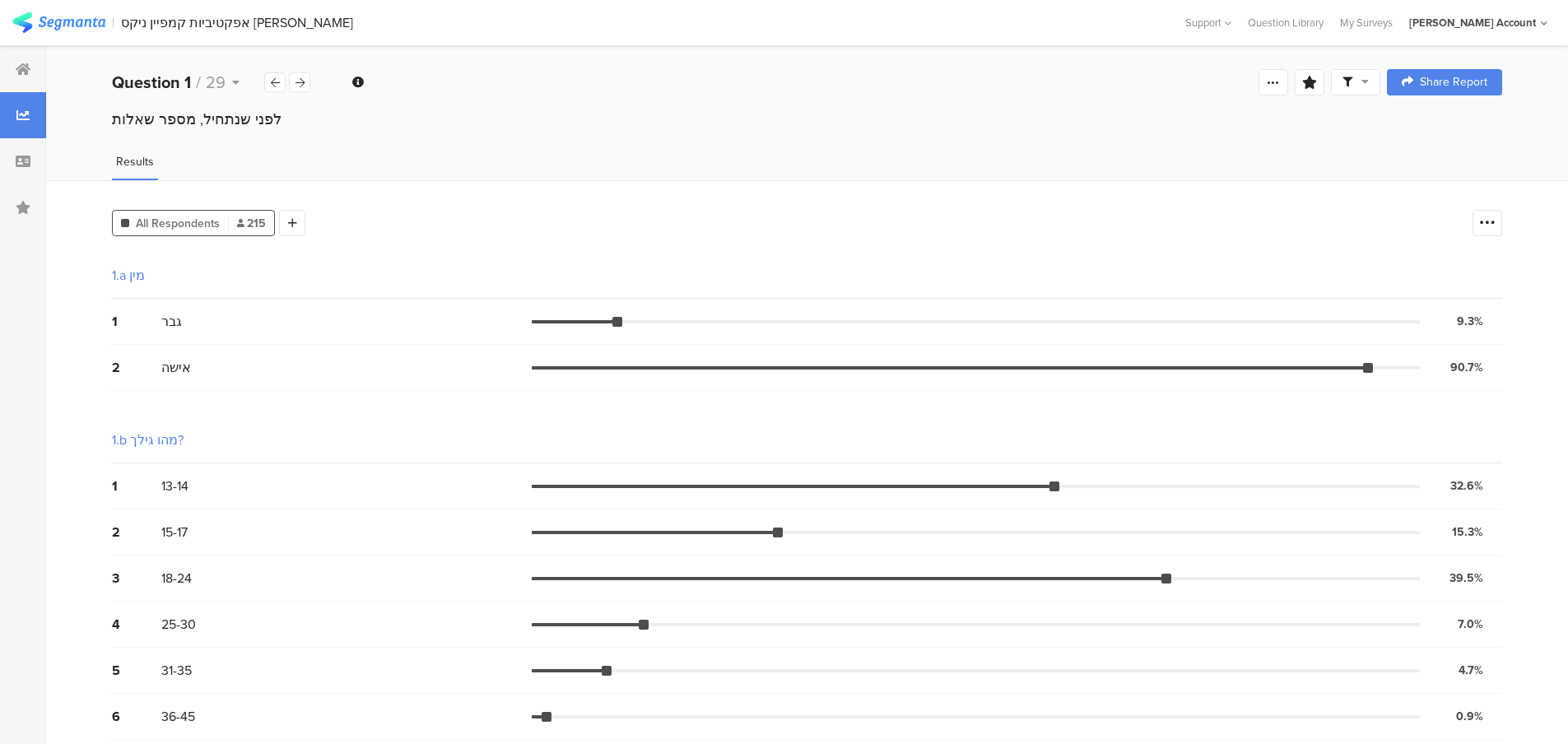
click at [1353, 86] on icon at bounding box center [1347, 82] width 10 height 10
click at [1444, 128] on span at bounding box center [1445, 129] width 25 height 13
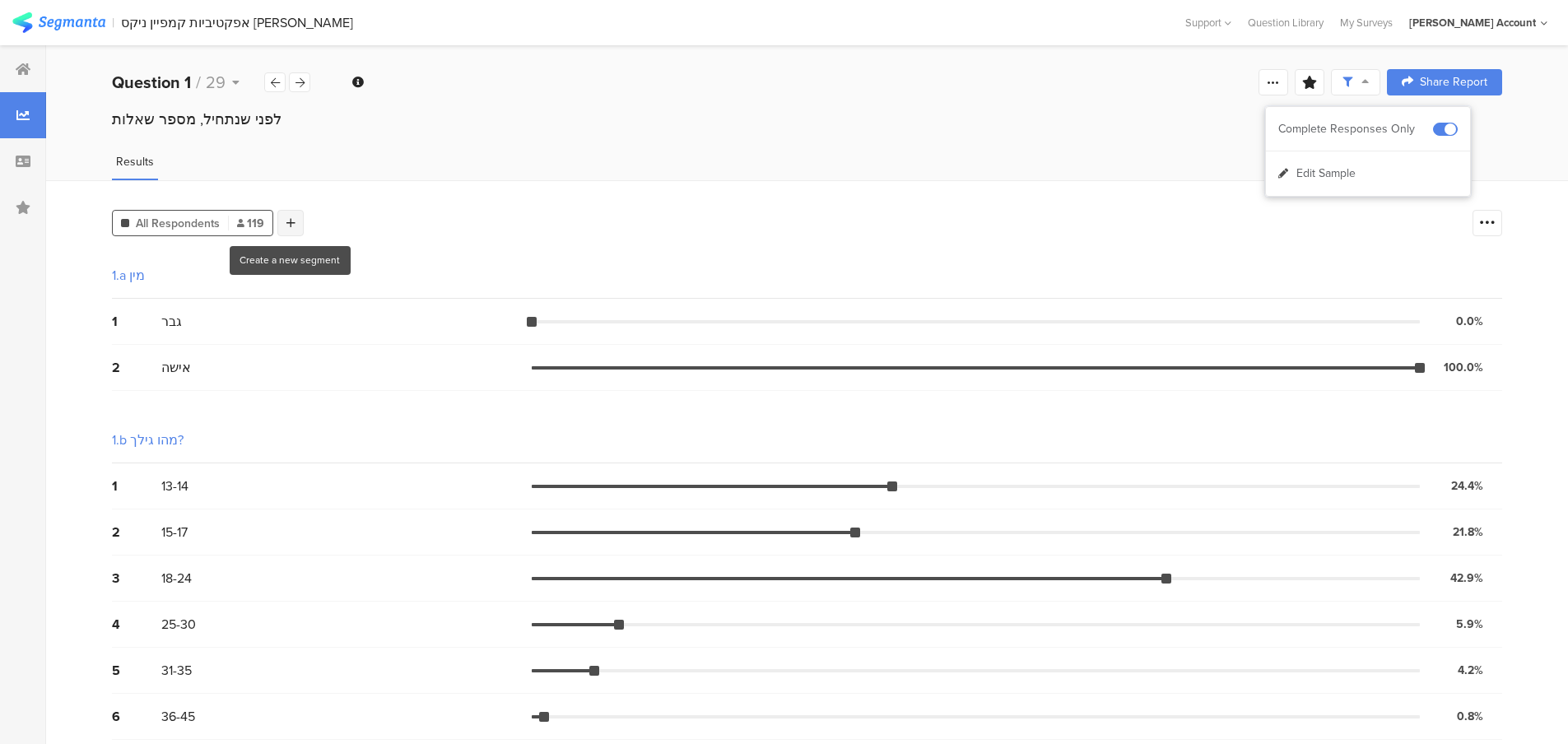
click at [293, 224] on icon at bounding box center [291, 222] width 9 height 11
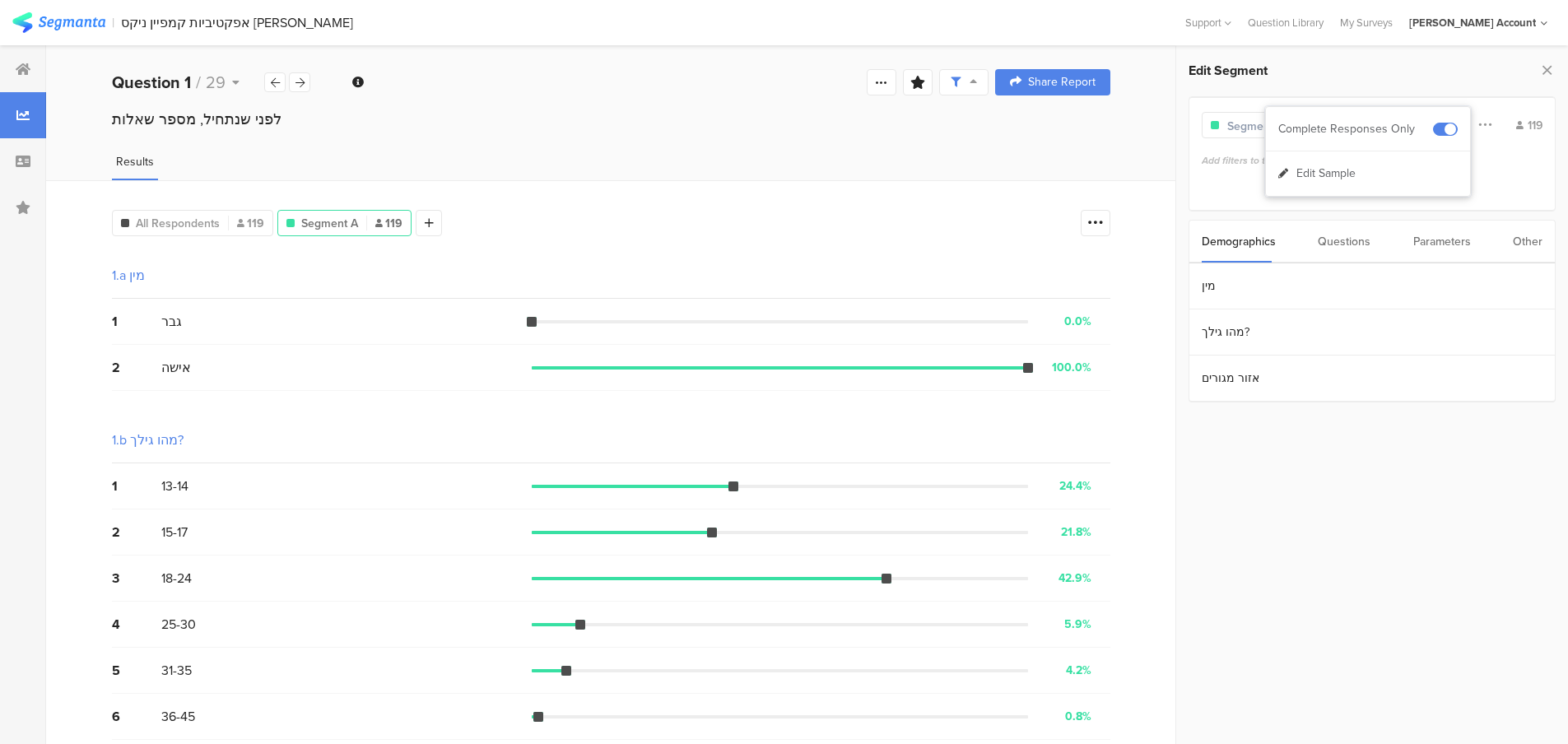
click at [1515, 242] on div "Other" at bounding box center [1528, 242] width 30 height 42
click at [1249, 286] on section "Time Range" at bounding box center [1372, 287] width 365 height 46
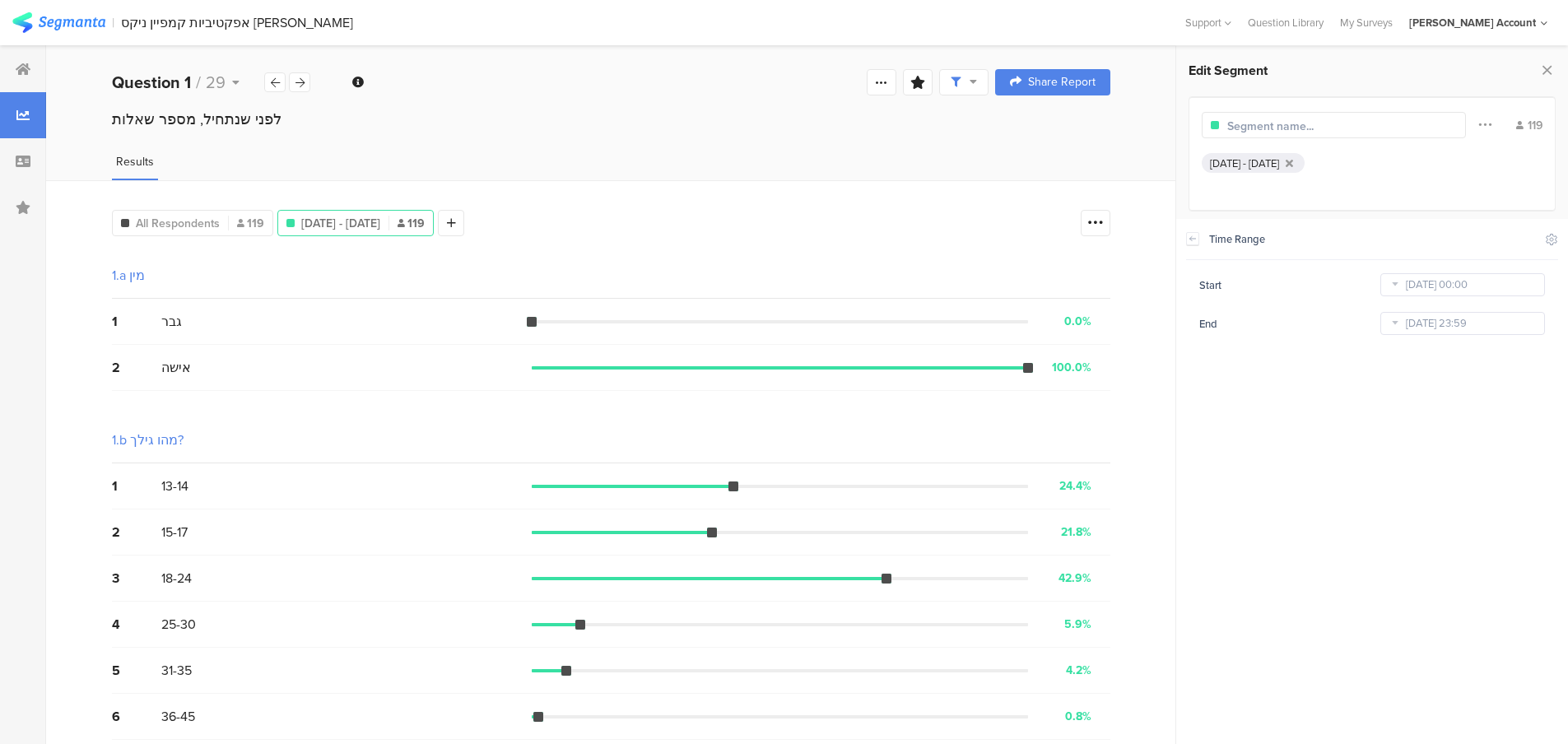
click at [1397, 287] on icon at bounding box center [1394, 285] width 20 height 26
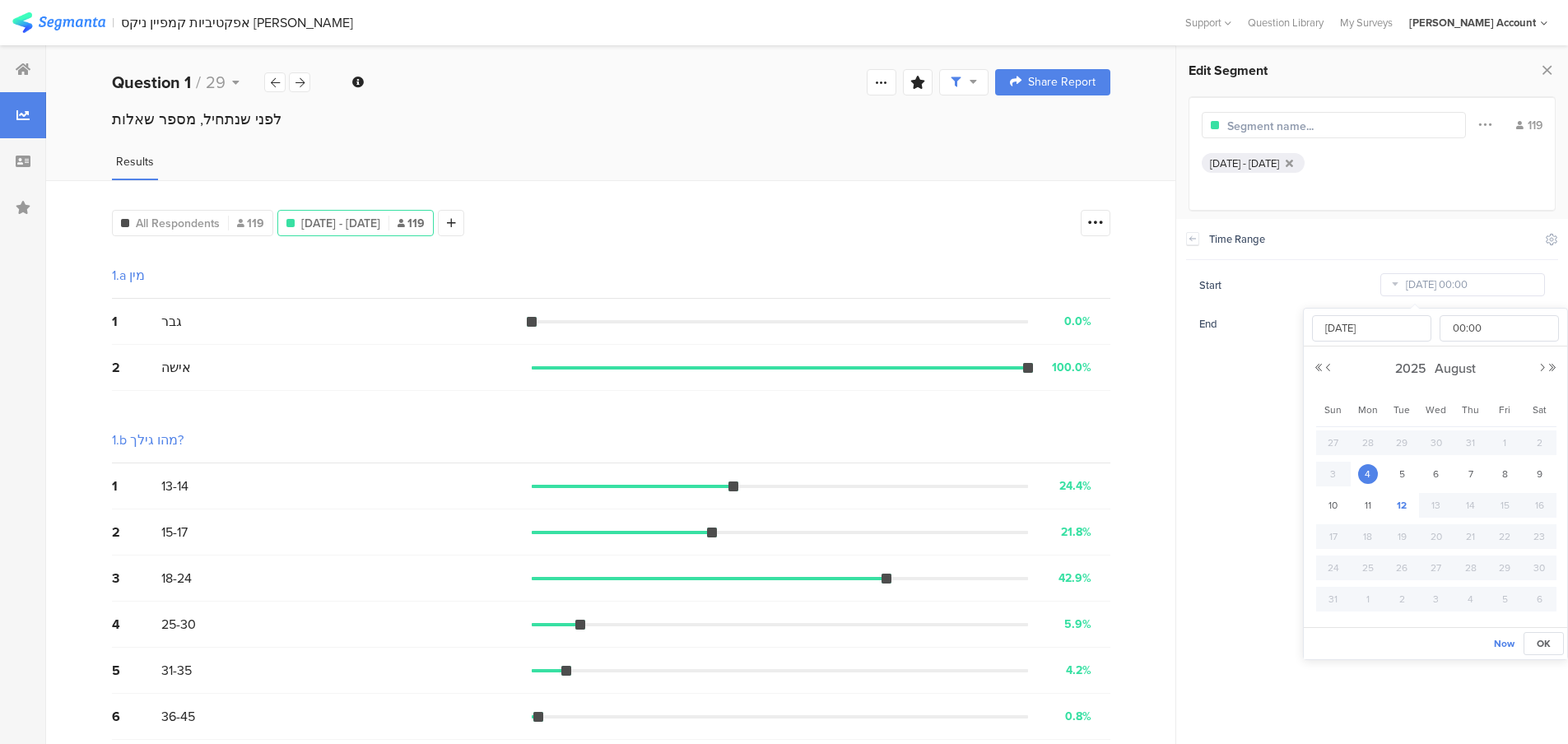
click at [1364, 468] on span "4" at bounding box center [1368, 474] width 19 height 19
click at [1372, 323] on input "[DATE]" at bounding box center [1371, 328] width 119 height 26
click at [1503, 476] on span "8" at bounding box center [1504, 474] width 19 height 19
type input "[DATE] 00:00"
type input "[DATE]"
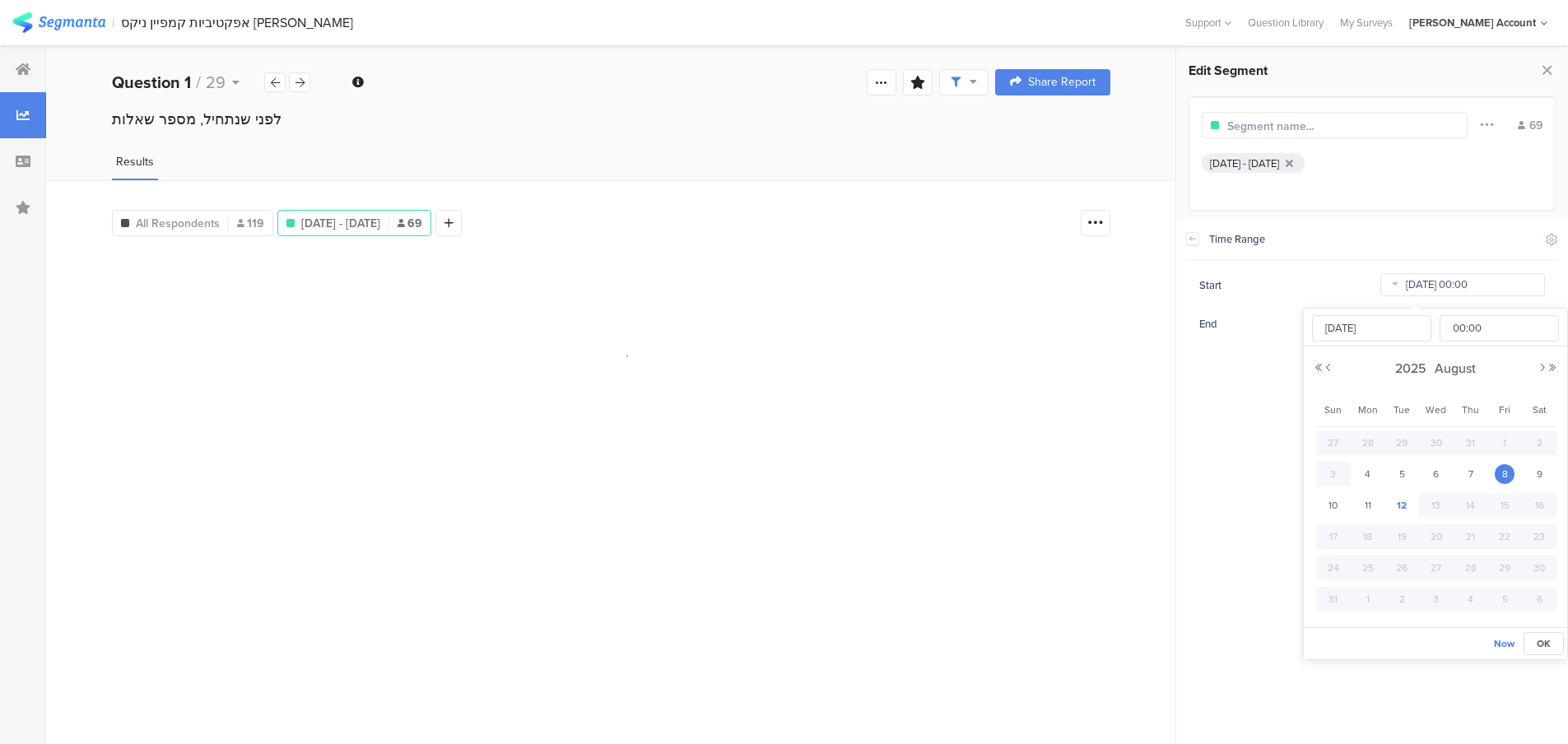
click at [1422, 284] on input "[DATE] 00:00" at bounding box center [1462, 285] width 165 height 23
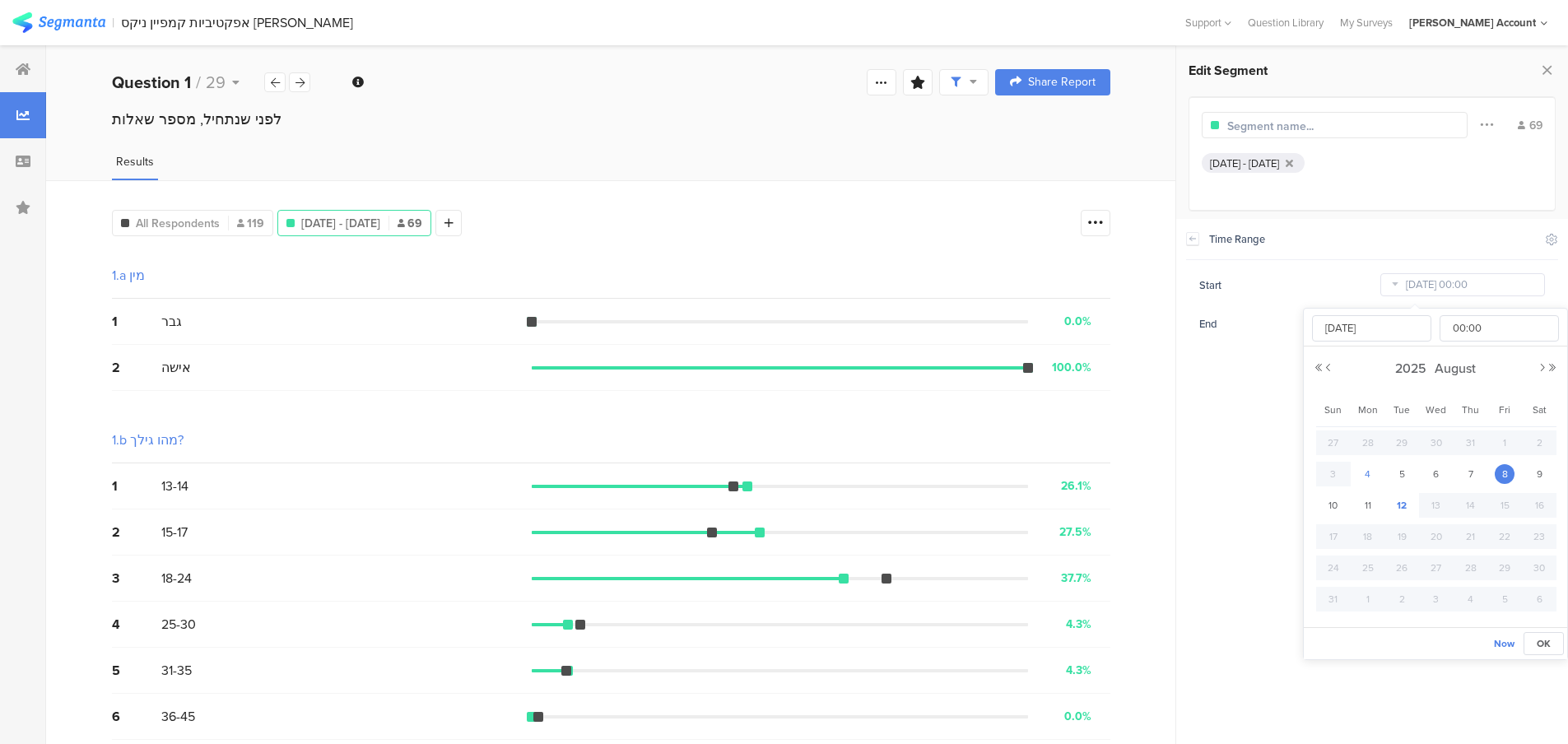
click at [1372, 466] on span "4" at bounding box center [1368, 474] width 19 height 19
type input "[DATE] 00:00"
type input "[DATE]"
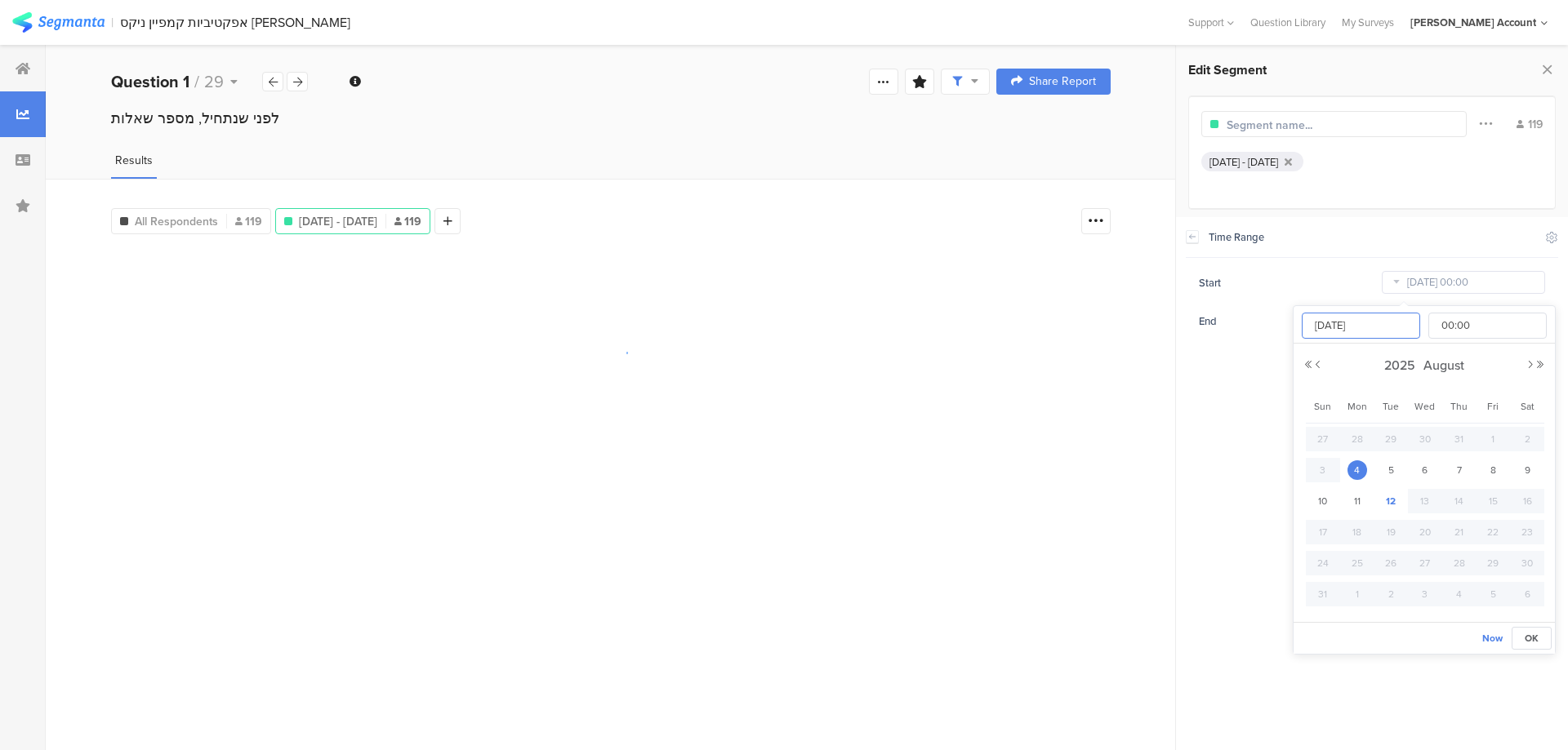
click at [1337, 320] on input "[DATE]" at bounding box center [1361, 326] width 118 height 26
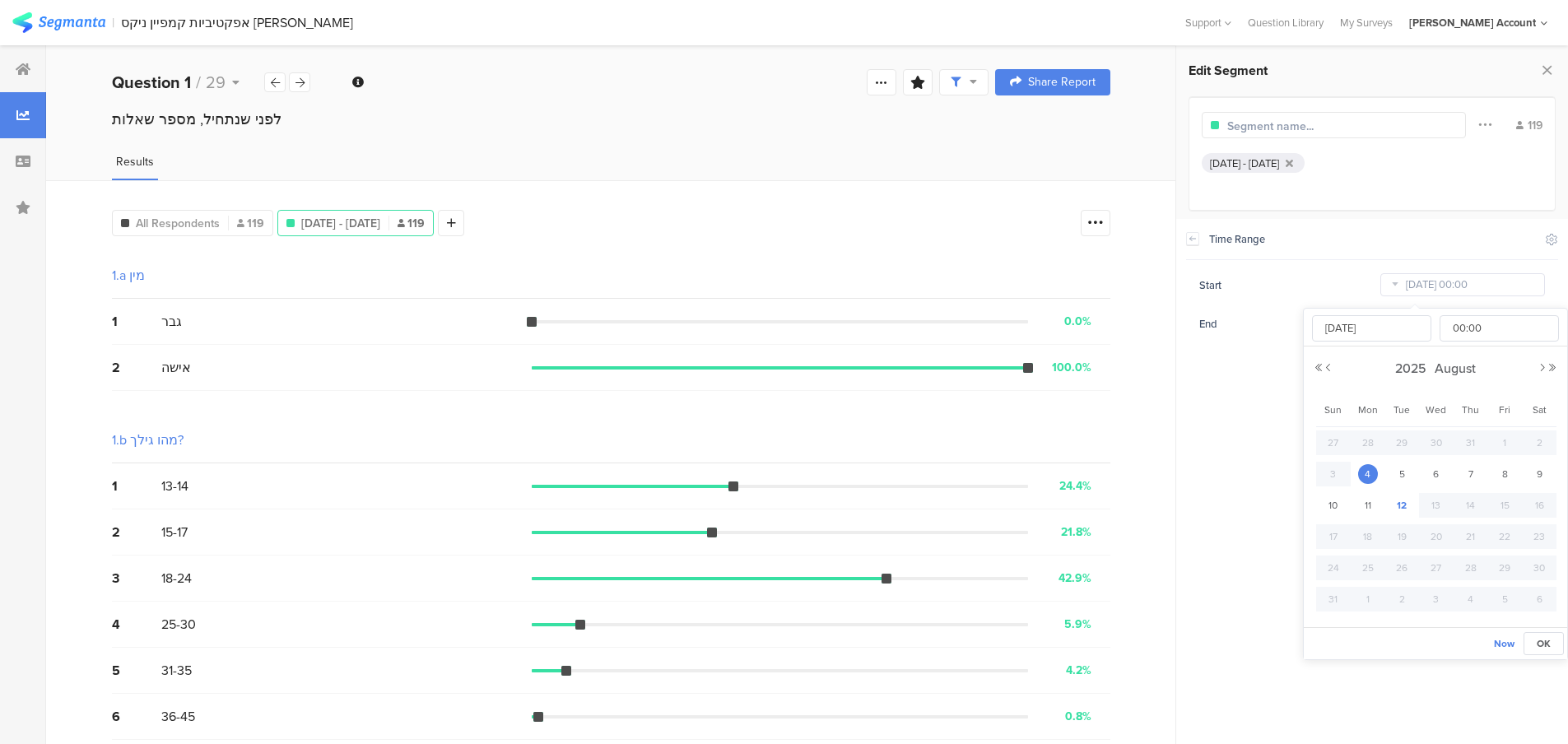
click at [1332, 299] on div "Start [DATE] 00:00 End [DATE] 23:59" at bounding box center [1372, 304] width 372 height 65
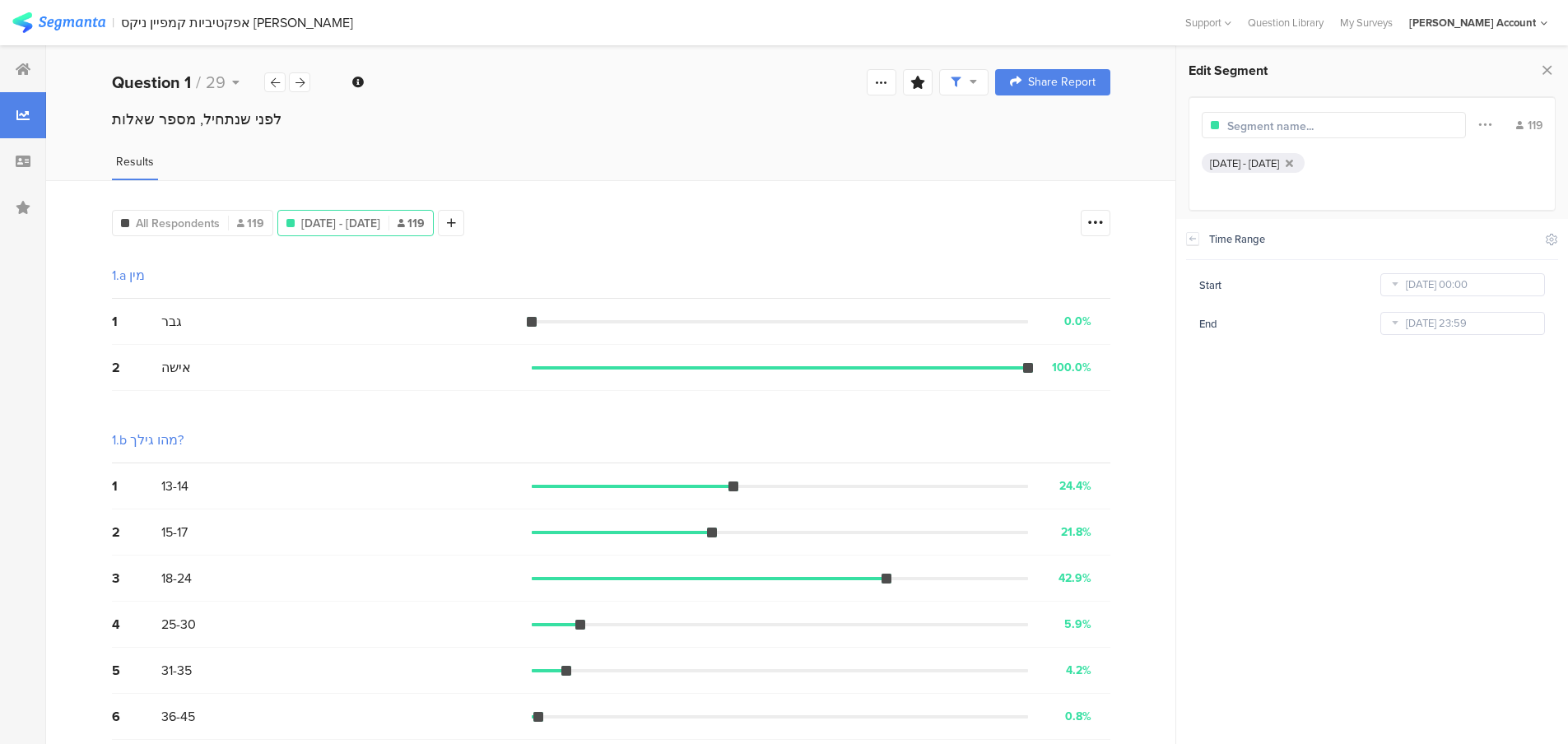
click at [1387, 320] on icon at bounding box center [1394, 324] width 20 height 26
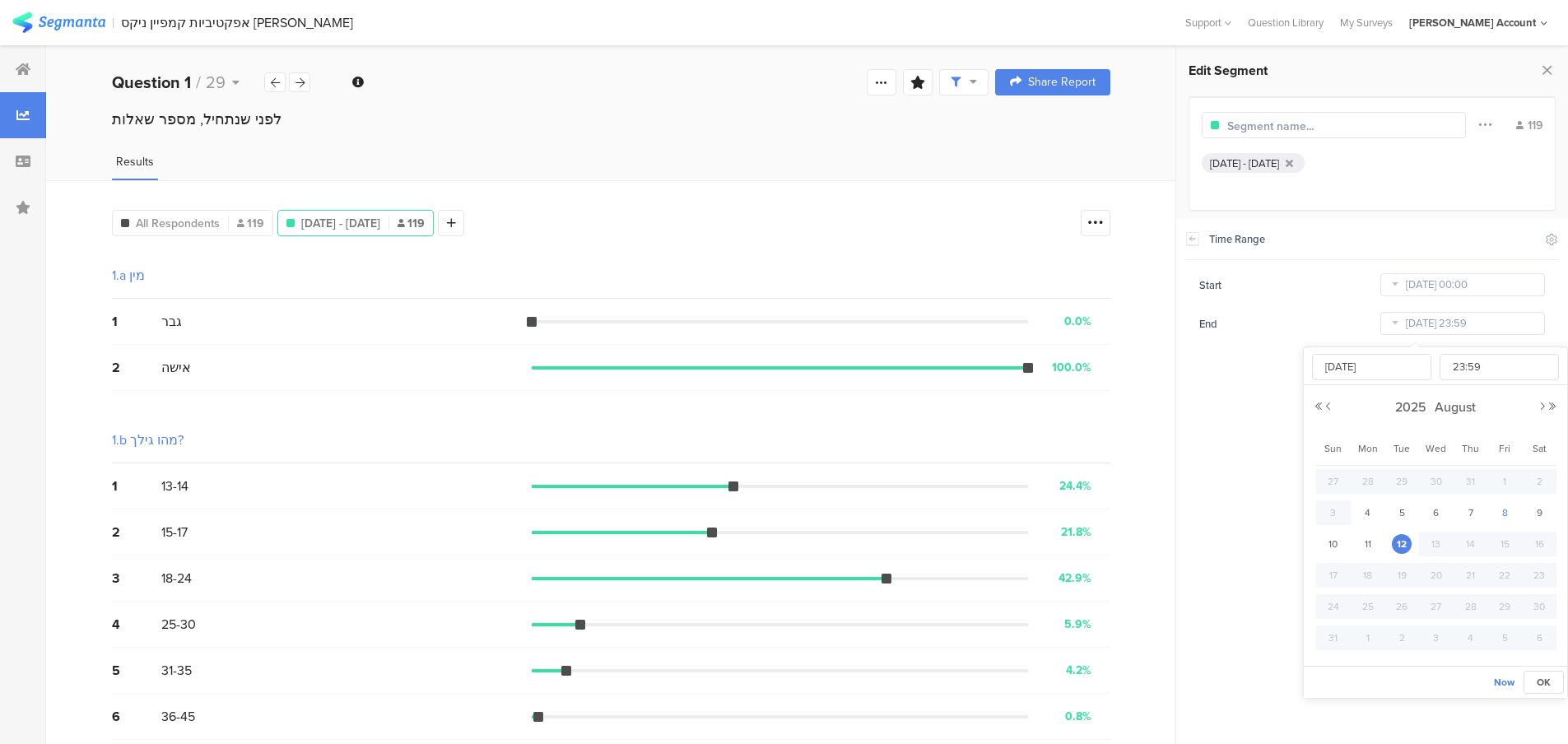
click at [1502, 512] on span "8" at bounding box center [1504, 513] width 19 height 19
type input "[DATE] 23:59"
type input "[DATE]"
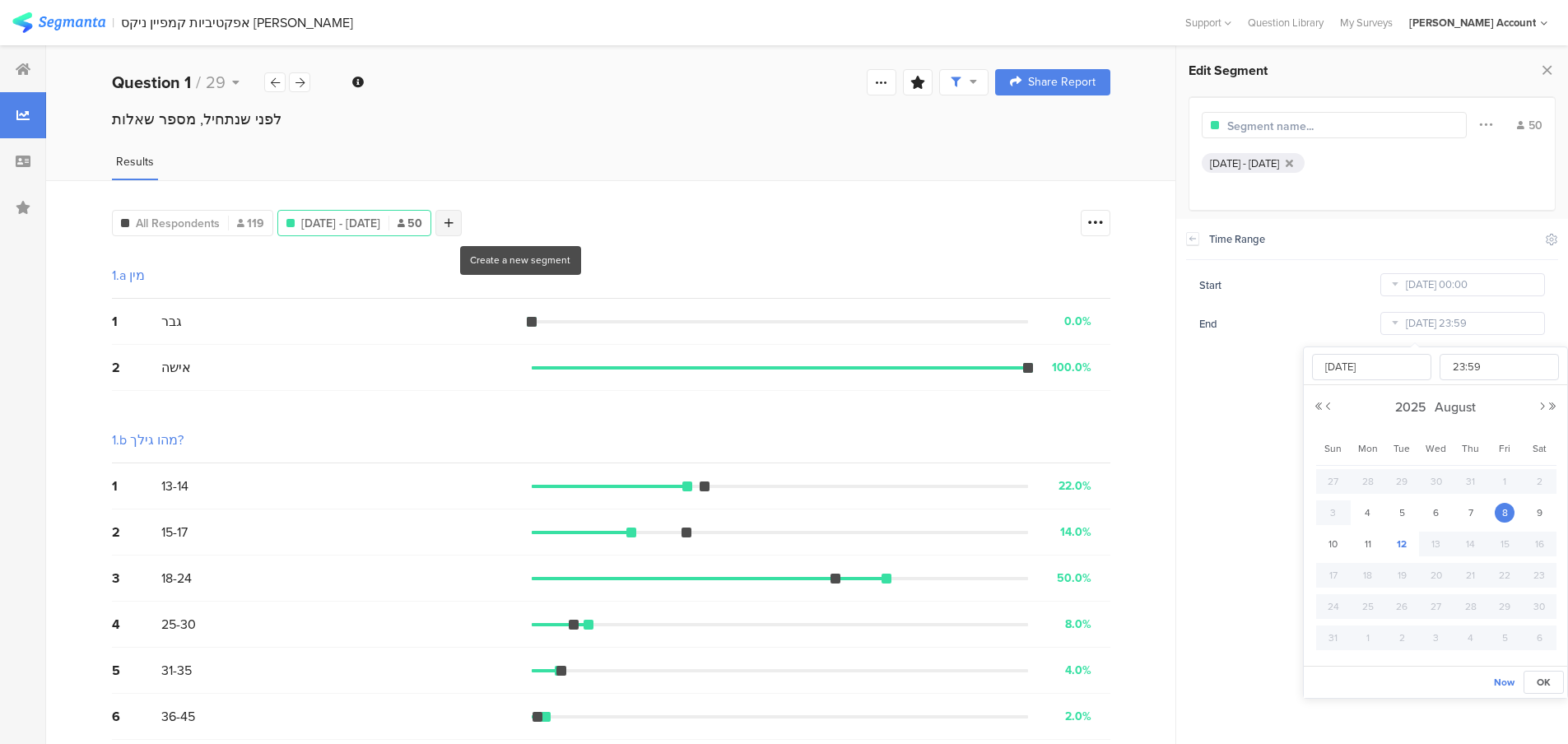
click at [461, 214] on div at bounding box center [449, 223] width 26 height 26
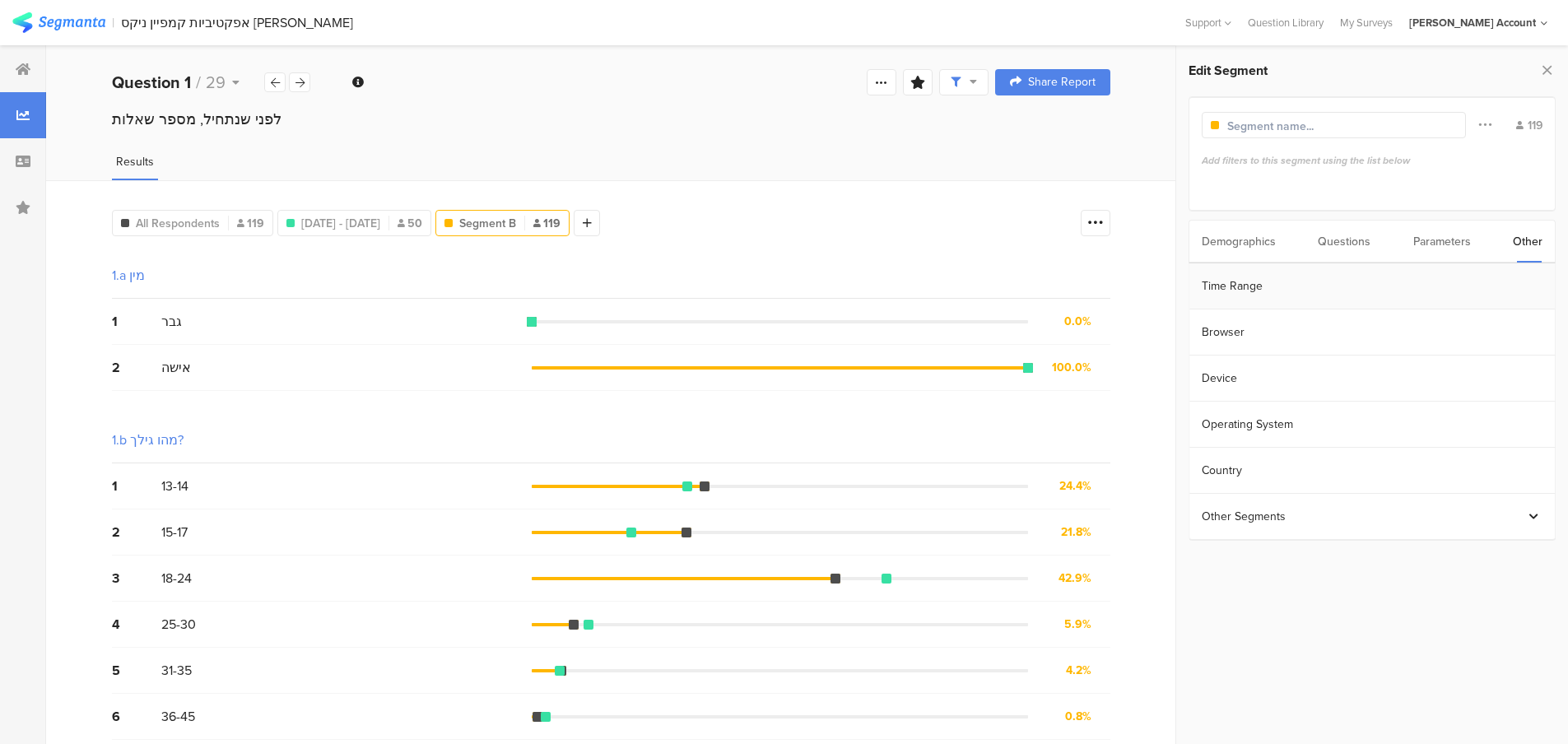
click at [1269, 287] on section "Time Range" at bounding box center [1372, 287] width 365 height 46
click at [1392, 289] on icon at bounding box center [1394, 285] width 20 height 26
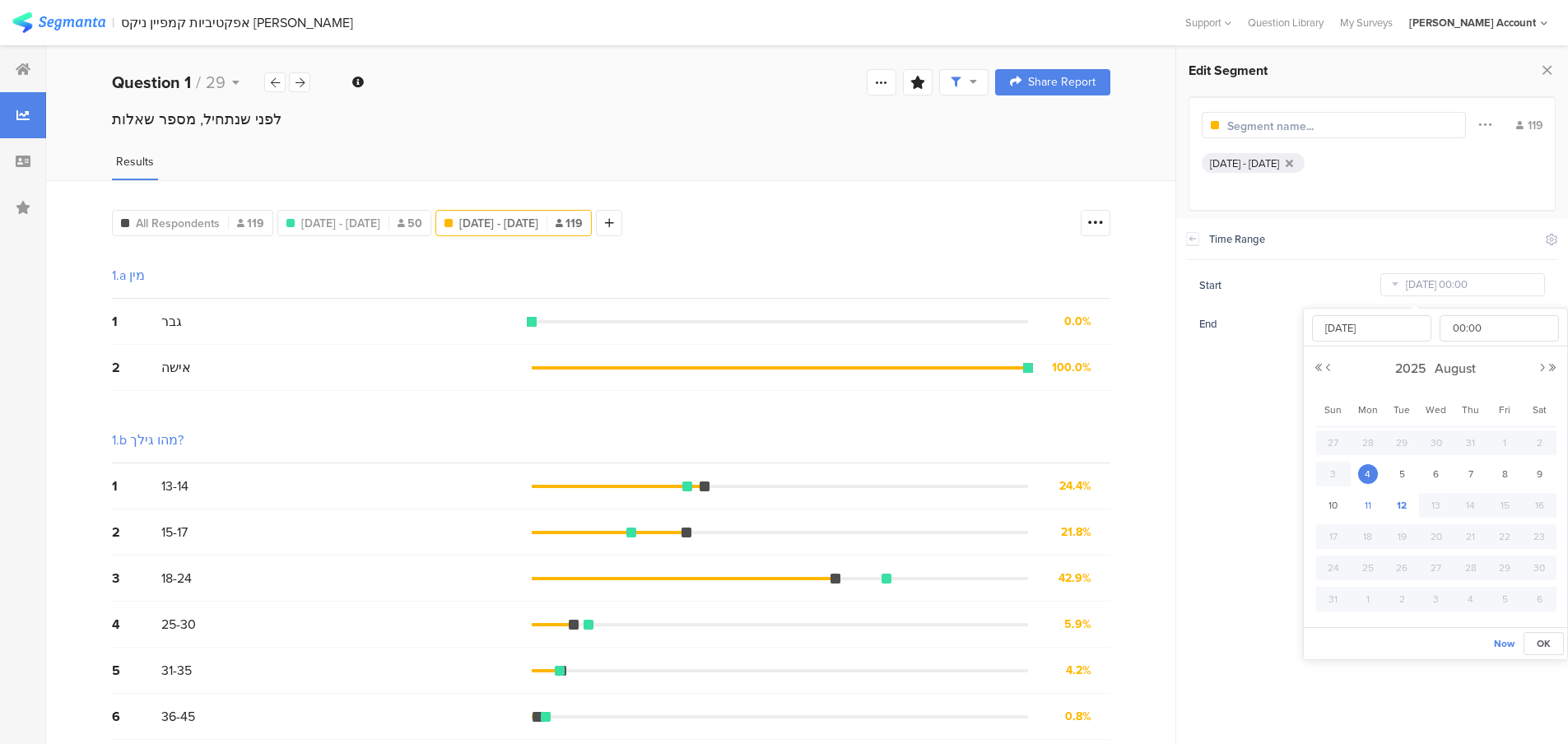
click at [1373, 503] on span "11" at bounding box center [1368, 506] width 19 height 19
type input "[DATE] 00:00"
type input "[DATE]"
click at [1405, 506] on span "12" at bounding box center [1402, 506] width 19 height 19
type input "[DATE] 00:00"
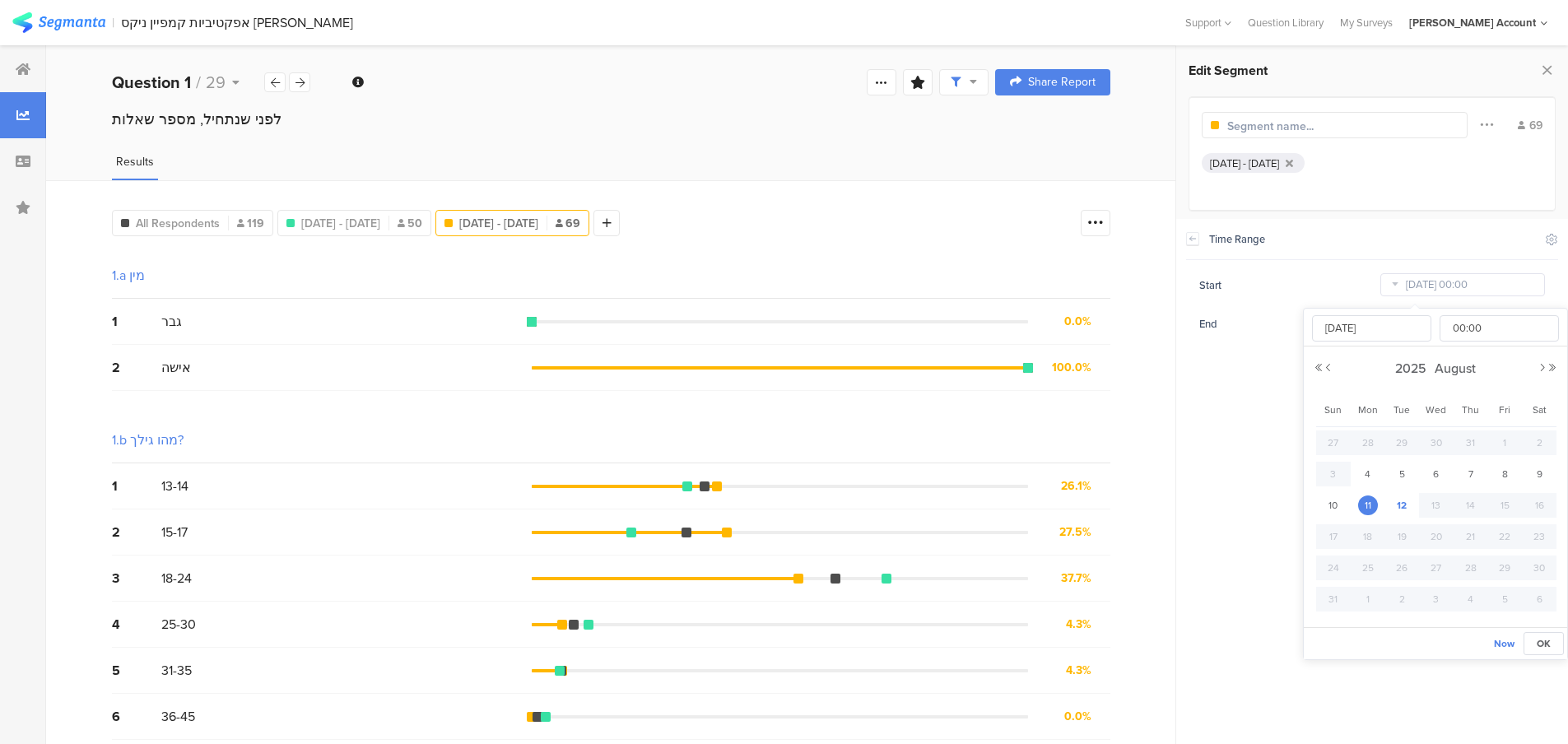
type input "[DATE]"
click at [1375, 502] on span "11" at bounding box center [1368, 506] width 19 height 19
type input "[DATE] 00:00"
type input "[DATE]"
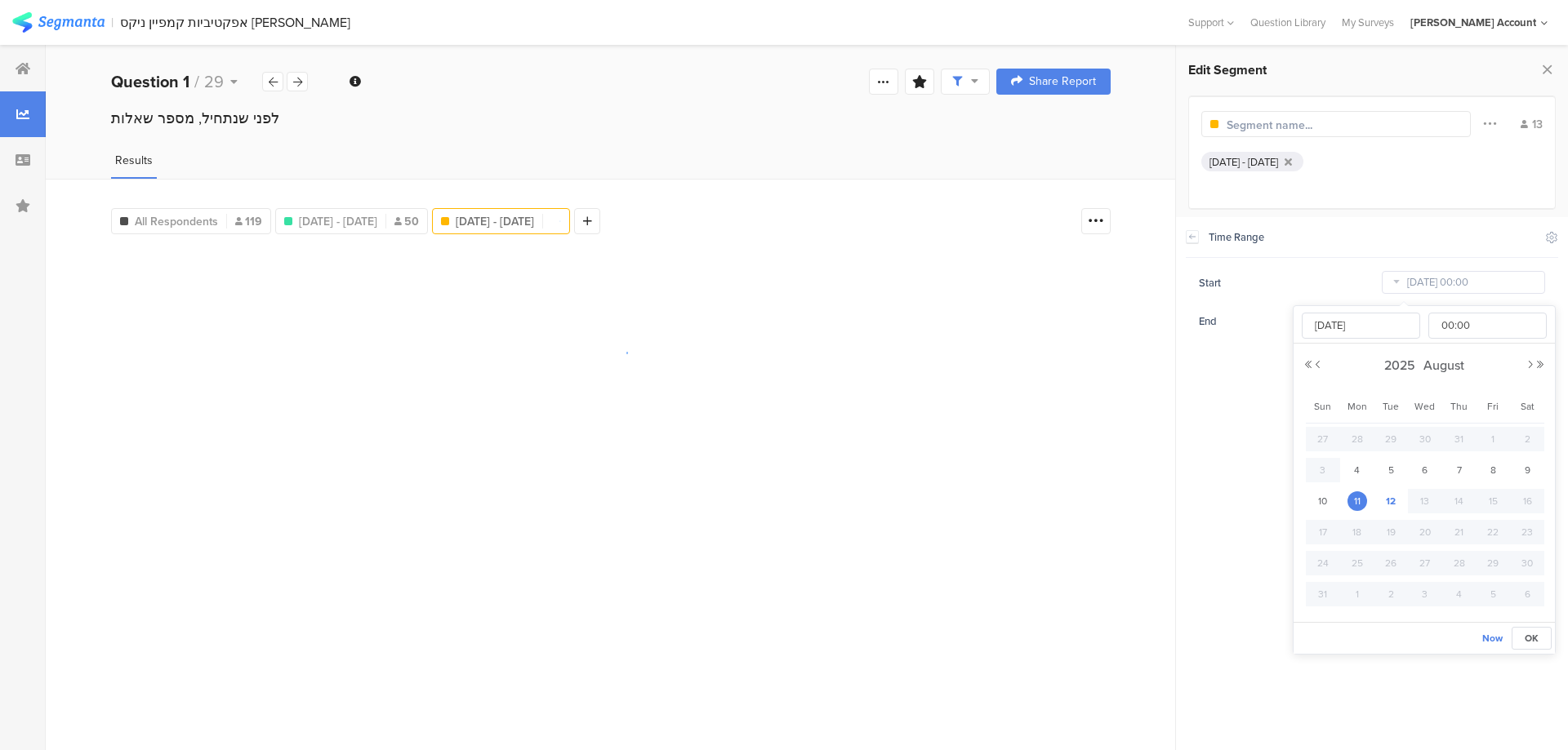
click at [1322, 262] on section "Time Range Include Respondents Start [DATE] 00:00 End [DATE] 23:59" at bounding box center [1372, 275] width 372 height 116
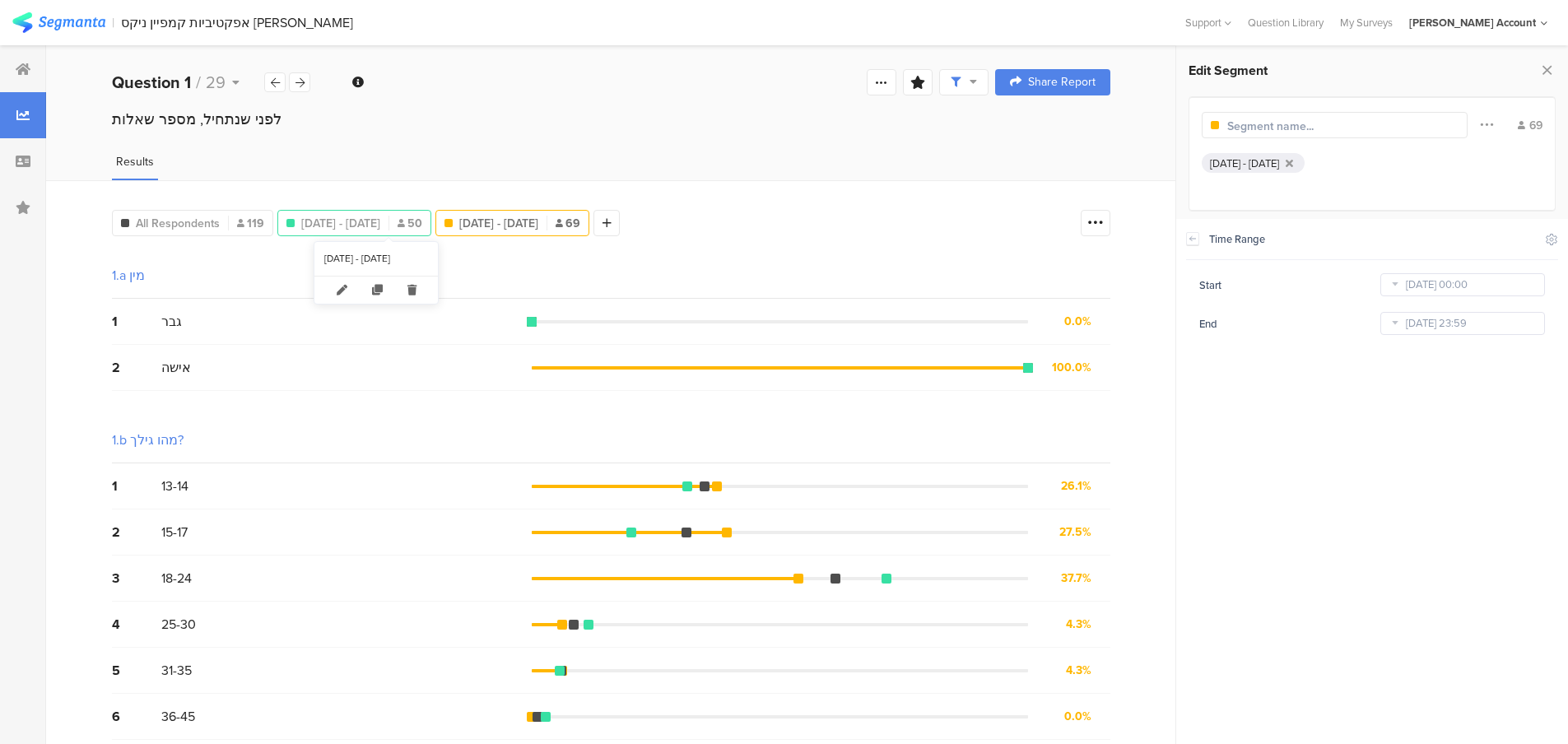
click at [380, 222] on span "[DATE] - [DATE]" at bounding box center [341, 223] width 79 height 18
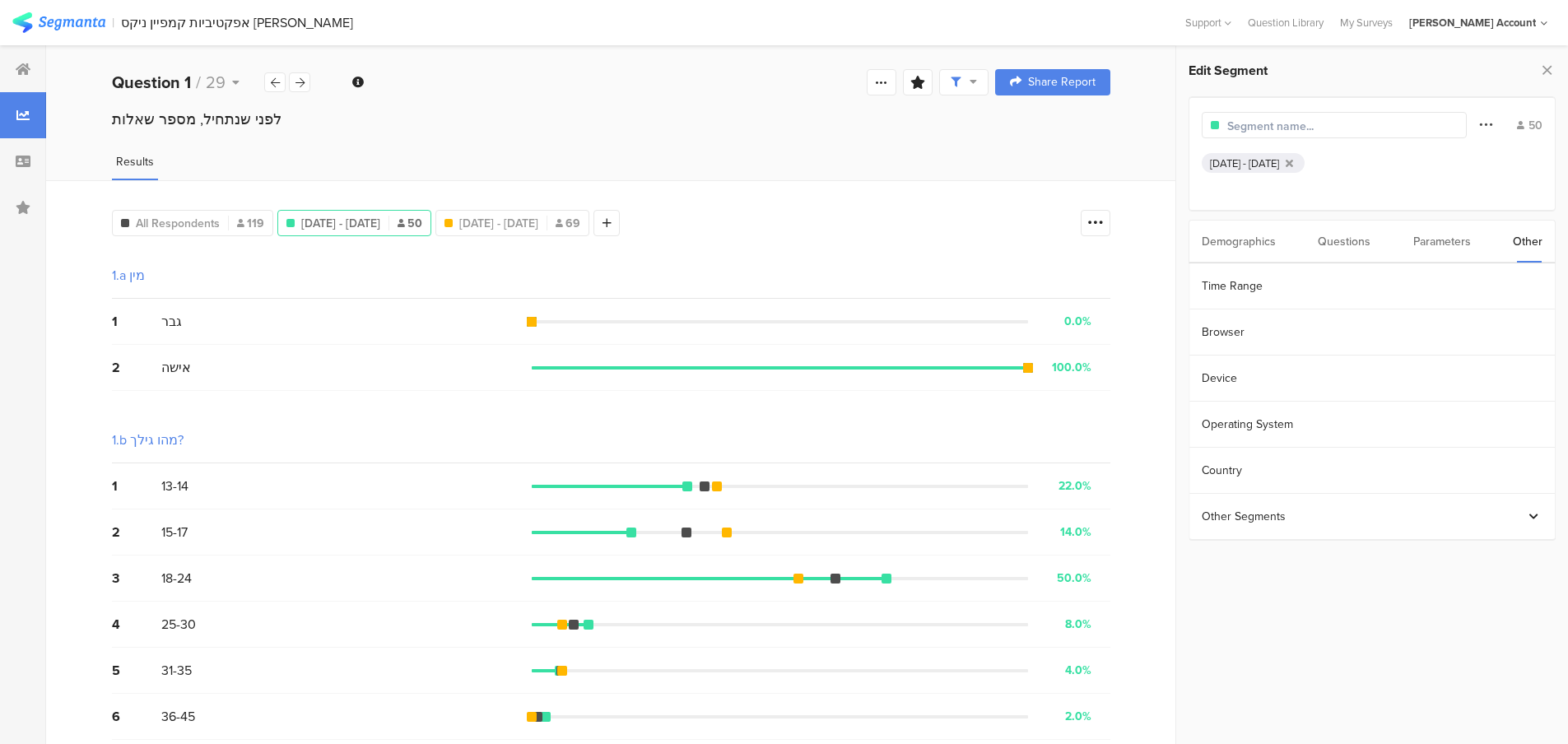
click at [1485, 121] on icon at bounding box center [1485, 124] width 13 height 21
click at [538, 222] on span "[DATE] - [DATE]" at bounding box center [499, 223] width 79 height 18
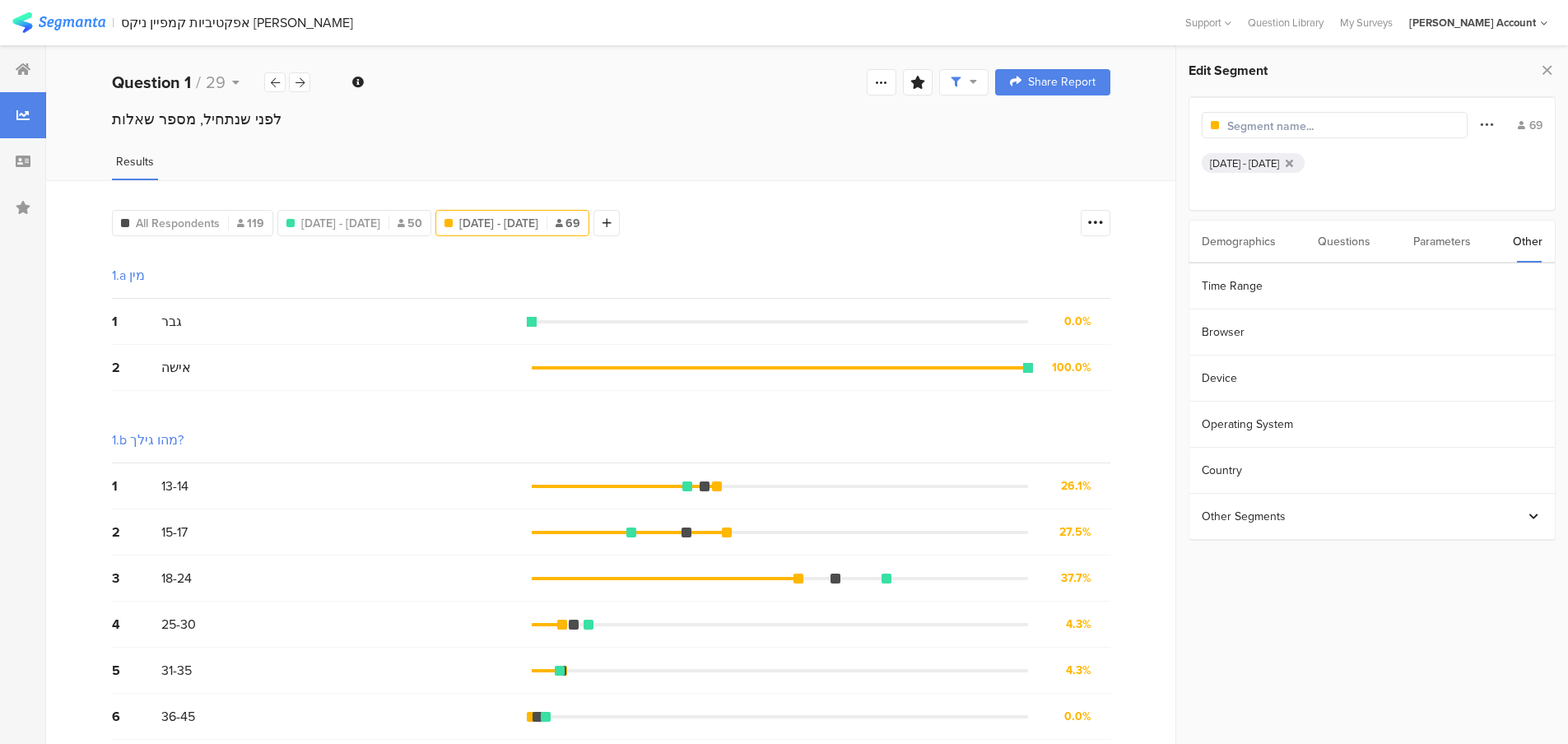
click at [1483, 122] on icon at bounding box center [1486, 124] width 13 height 21
click at [1381, 267] on div at bounding box center [1386, 269] width 13 height 13
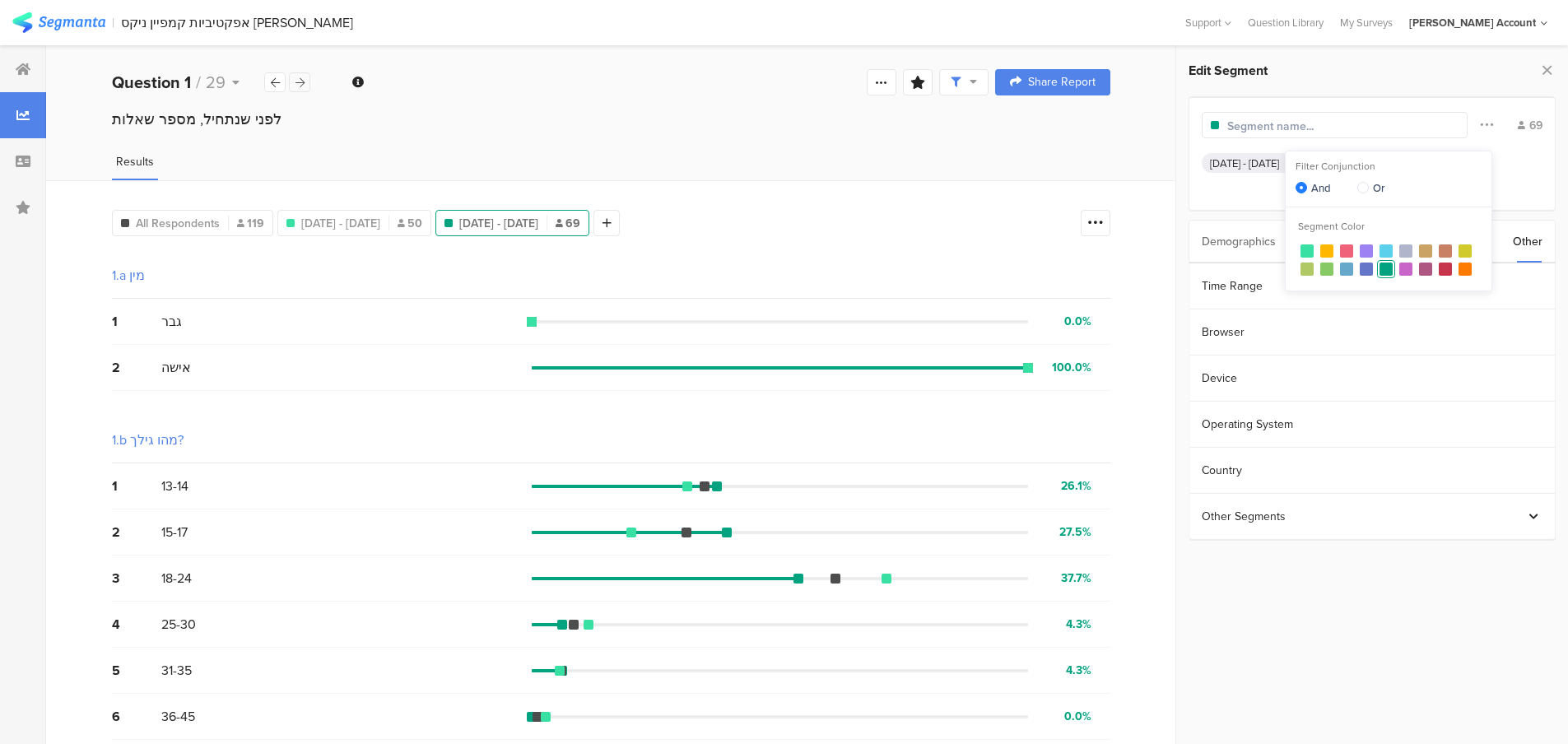
click at [296, 78] on icon at bounding box center [300, 83] width 9 height 11
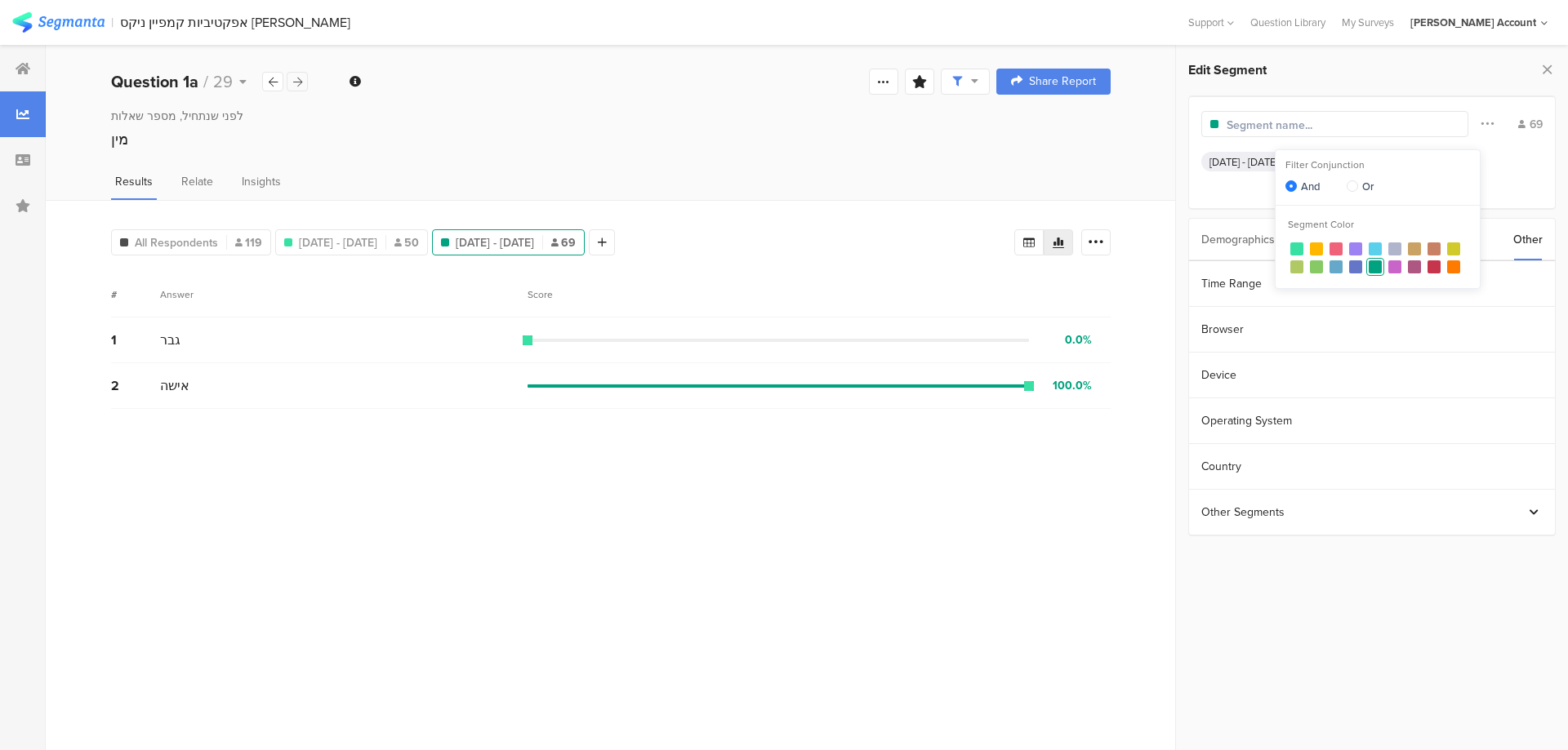
click at [294, 77] on icon at bounding box center [298, 82] width 9 height 11
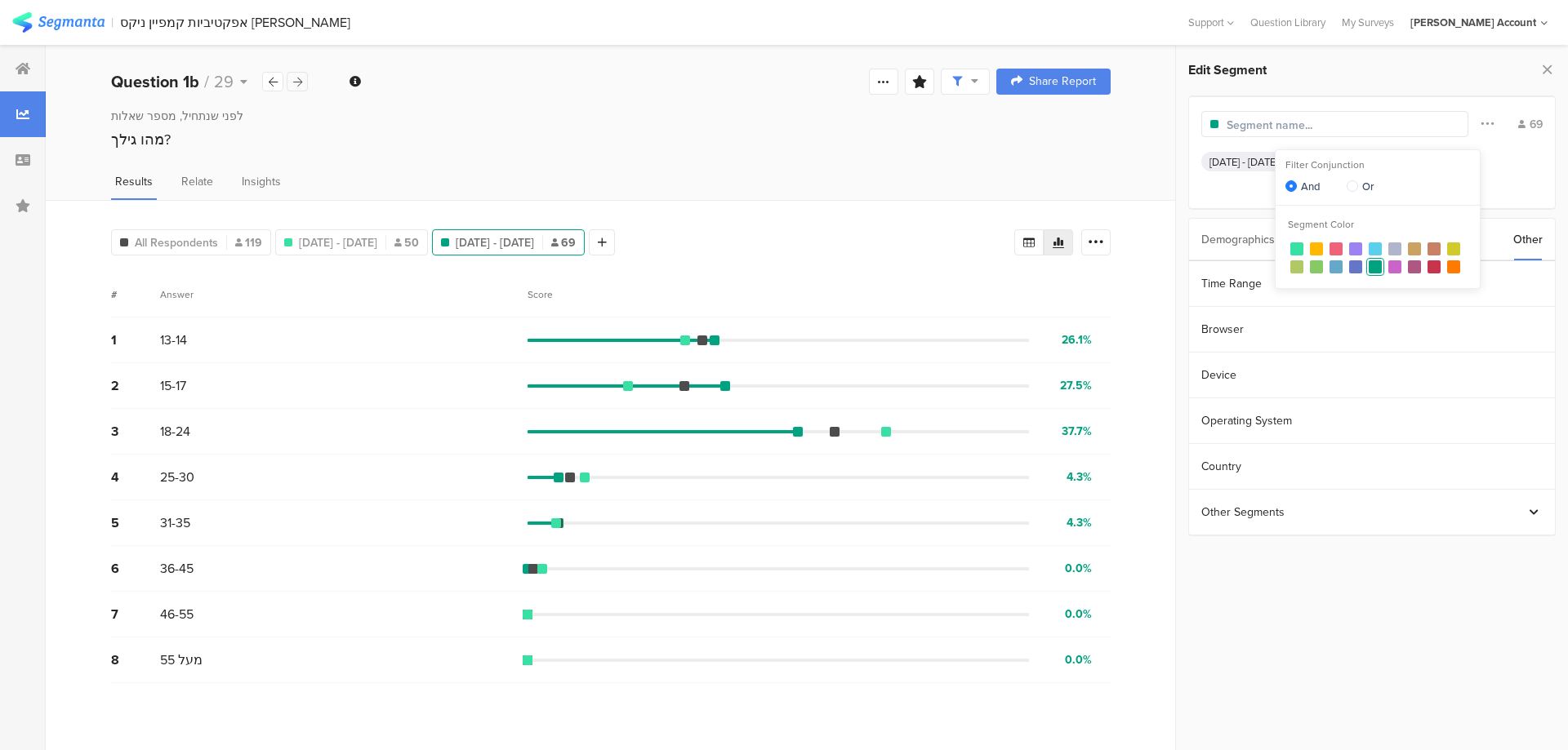
click at [294, 77] on icon at bounding box center [298, 82] width 9 height 11
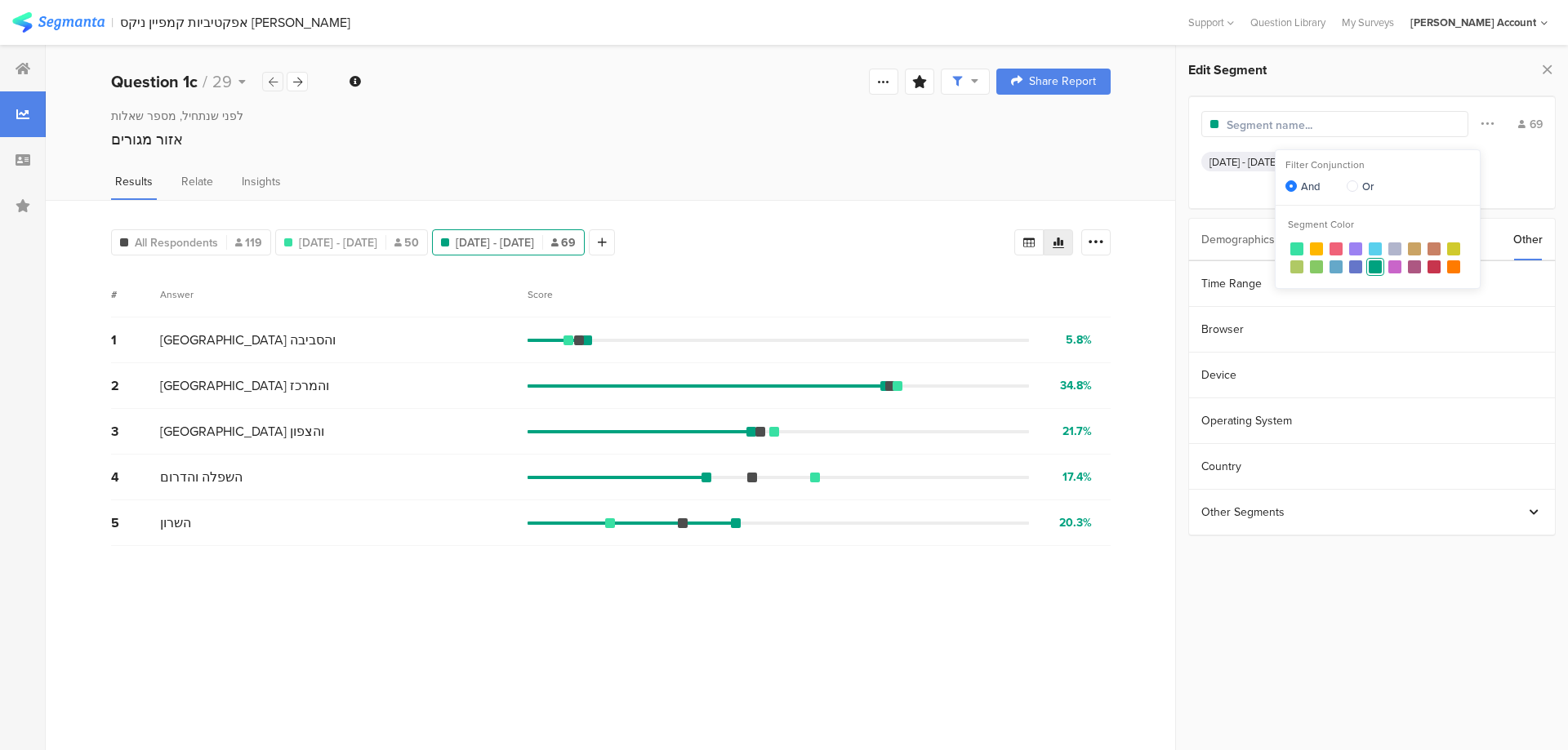
click at [269, 82] on icon at bounding box center [273, 82] width 9 height 11
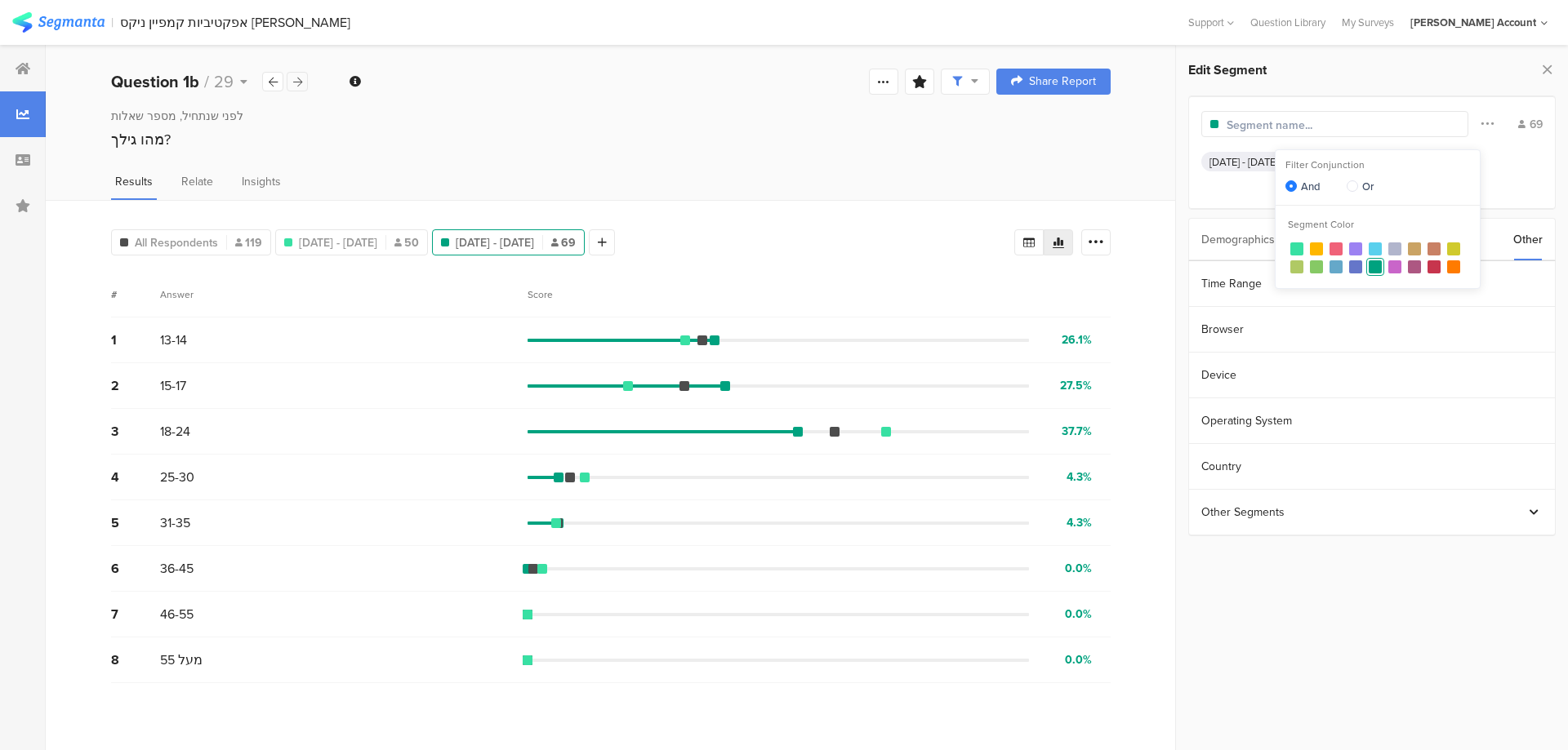
click at [303, 81] on div at bounding box center [297, 81] width 21 height 19
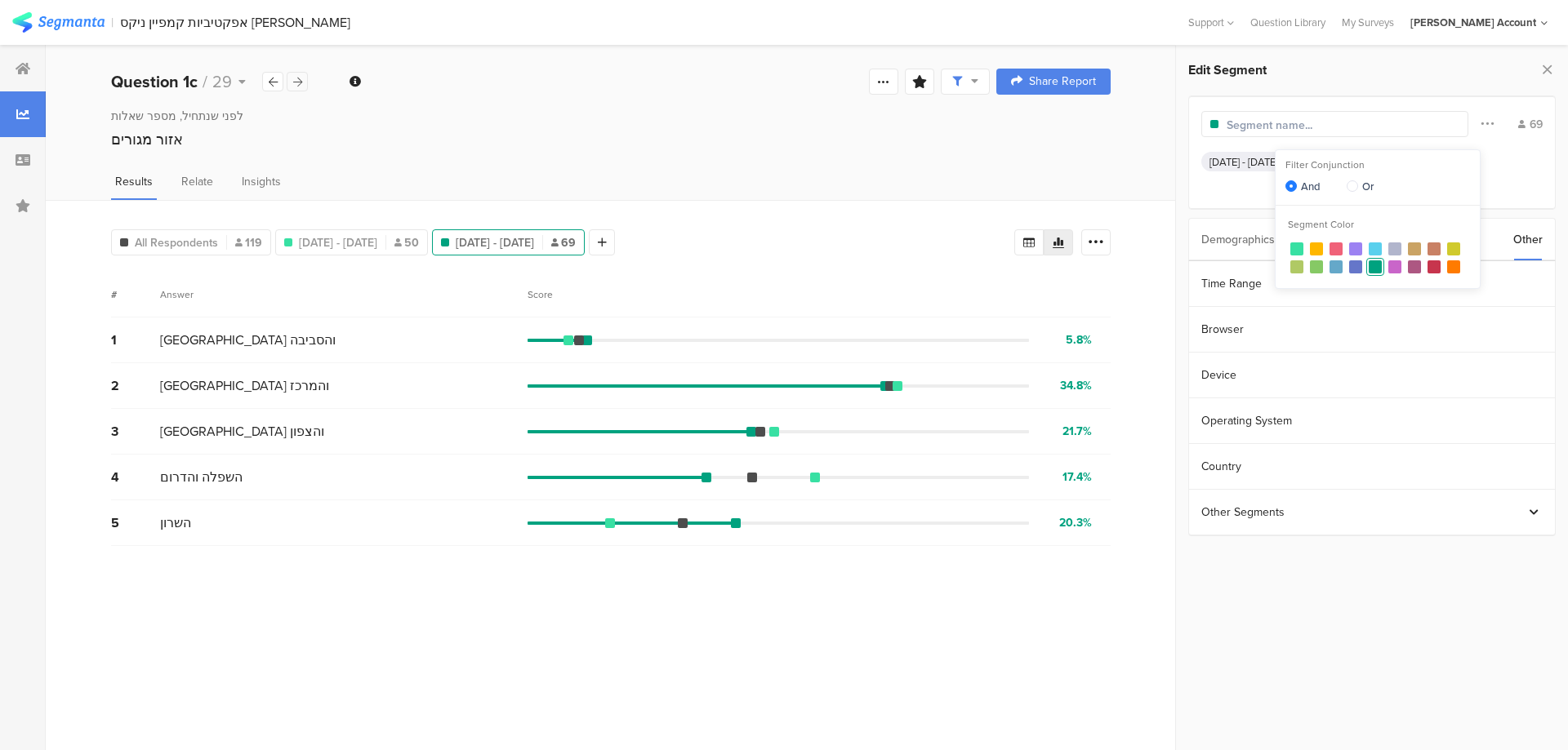
click at [302, 88] on div at bounding box center [297, 81] width 21 height 19
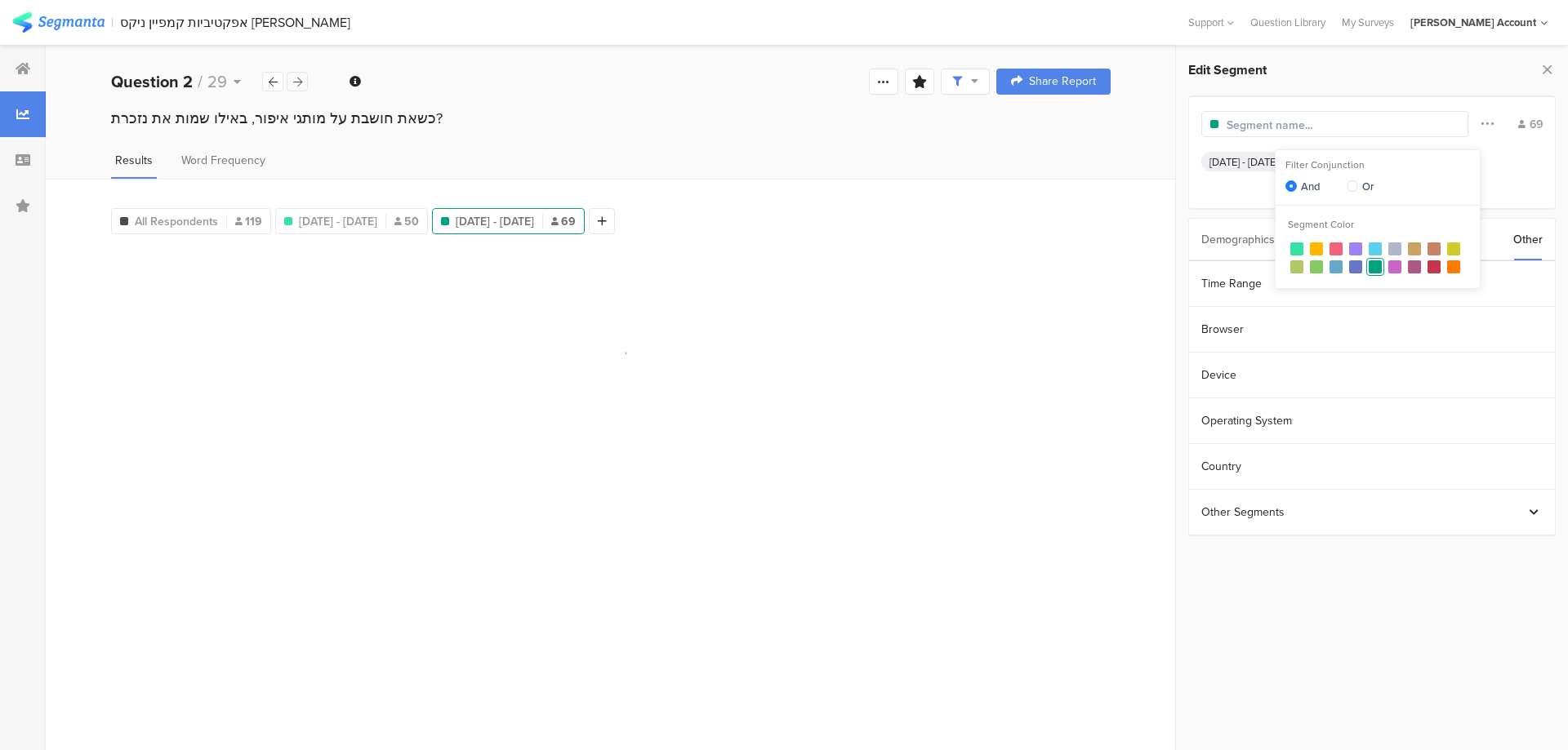
click at [301, 88] on div at bounding box center [297, 81] width 21 height 19
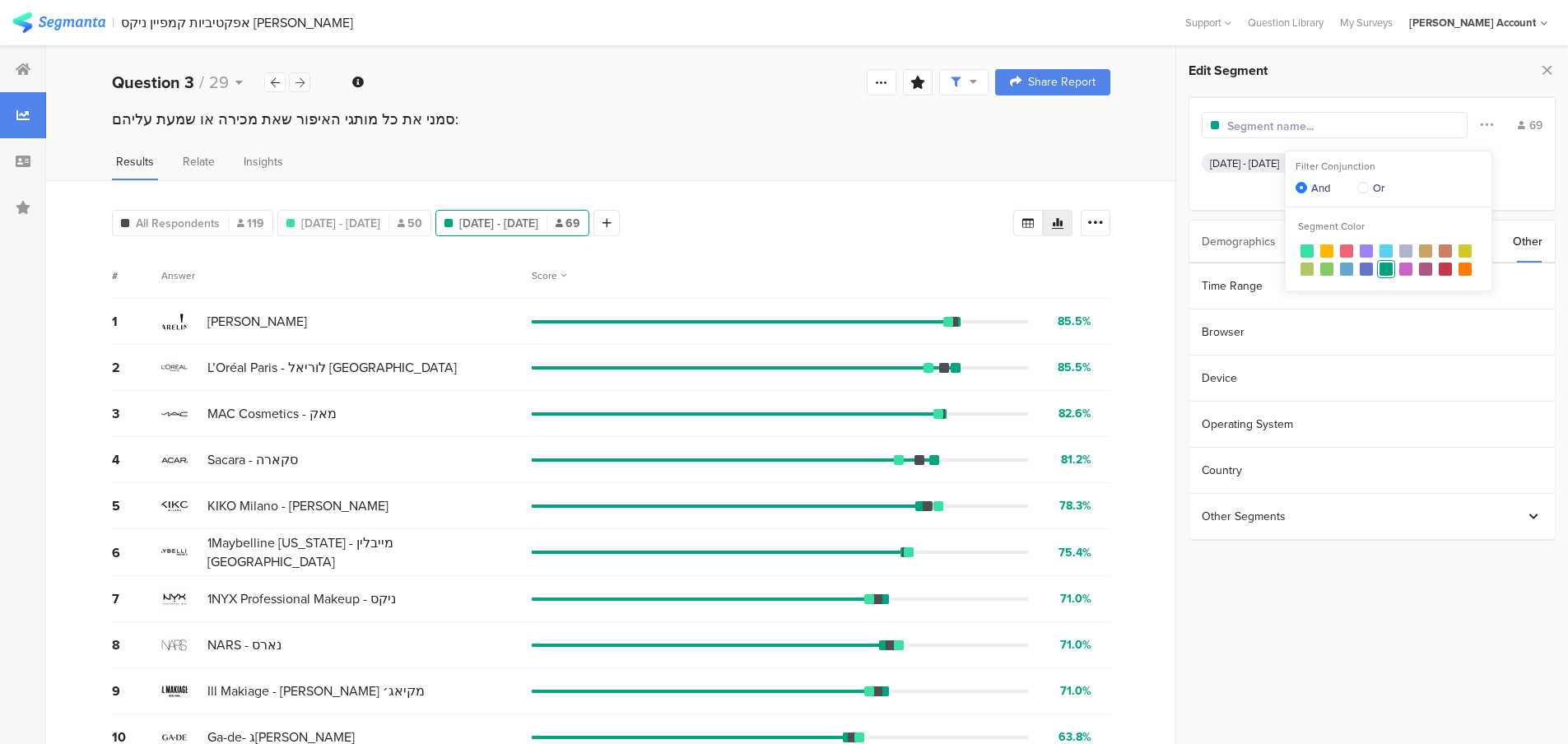
click at [304, 89] on div at bounding box center [299, 82] width 21 height 19
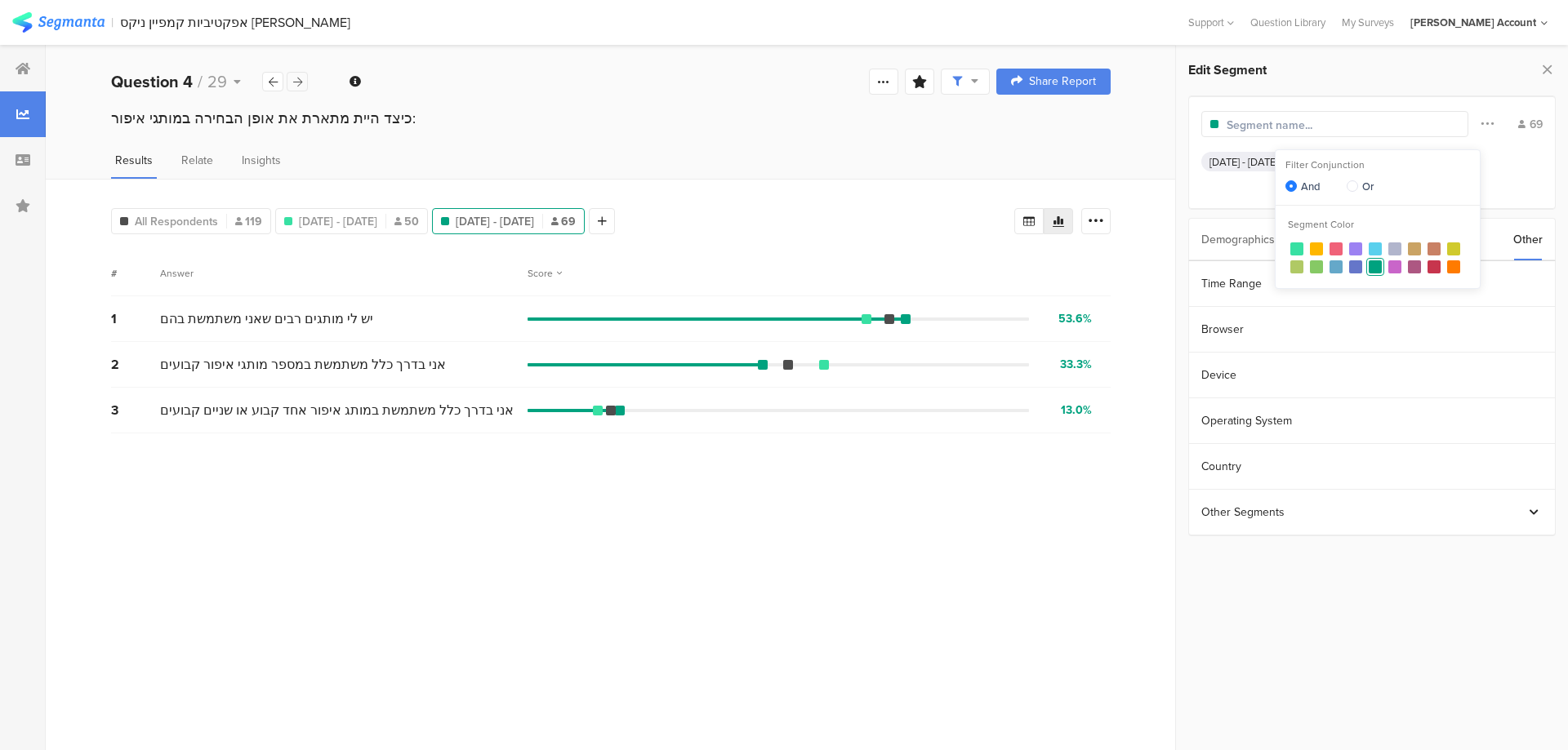
click at [301, 88] on div at bounding box center [297, 81] width 21 height 19
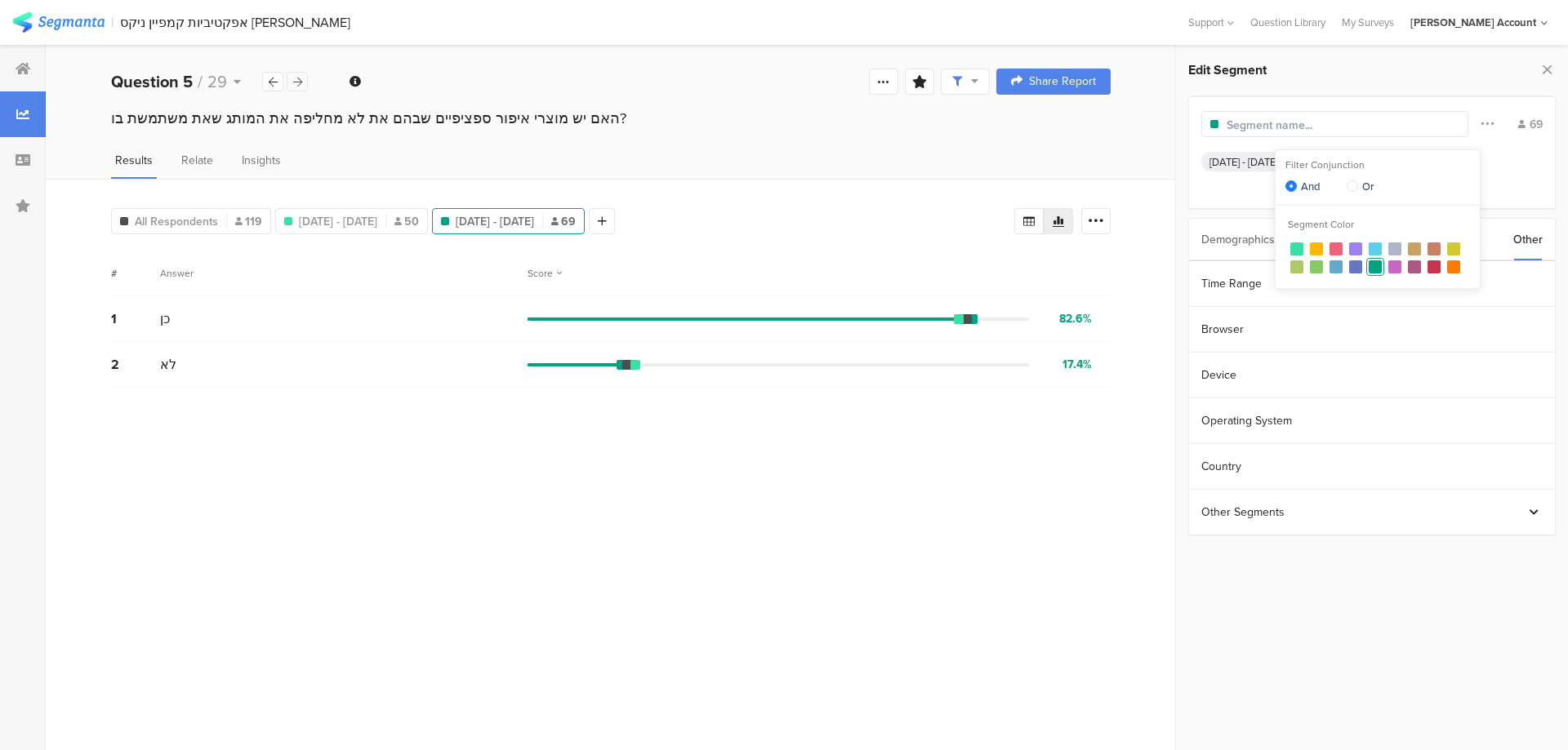
click at [301, 88] on div at bounding box center [297, 81] width 21 height 19
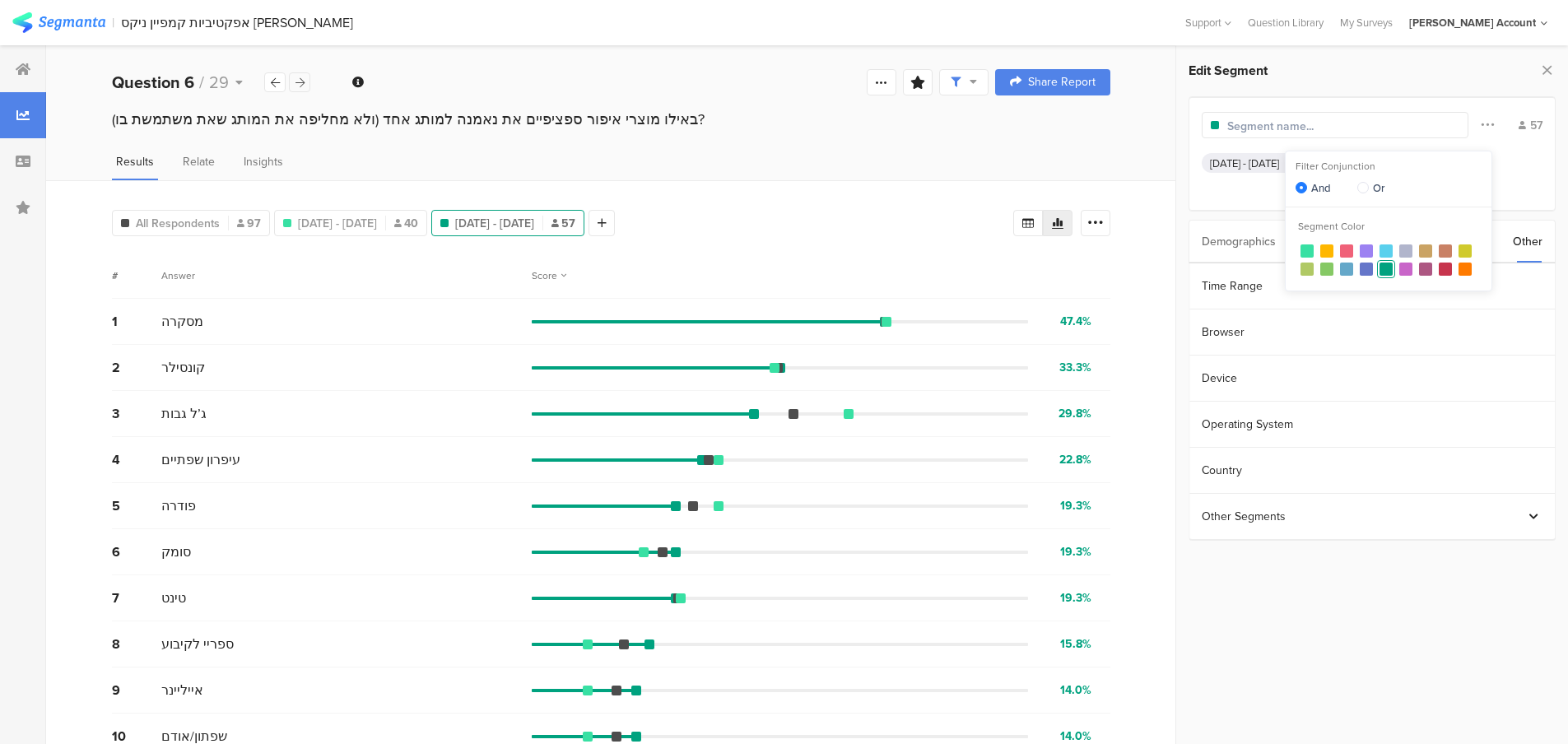
click at [304, 89] on div at bounding box center [299, 82] width 21 height 19
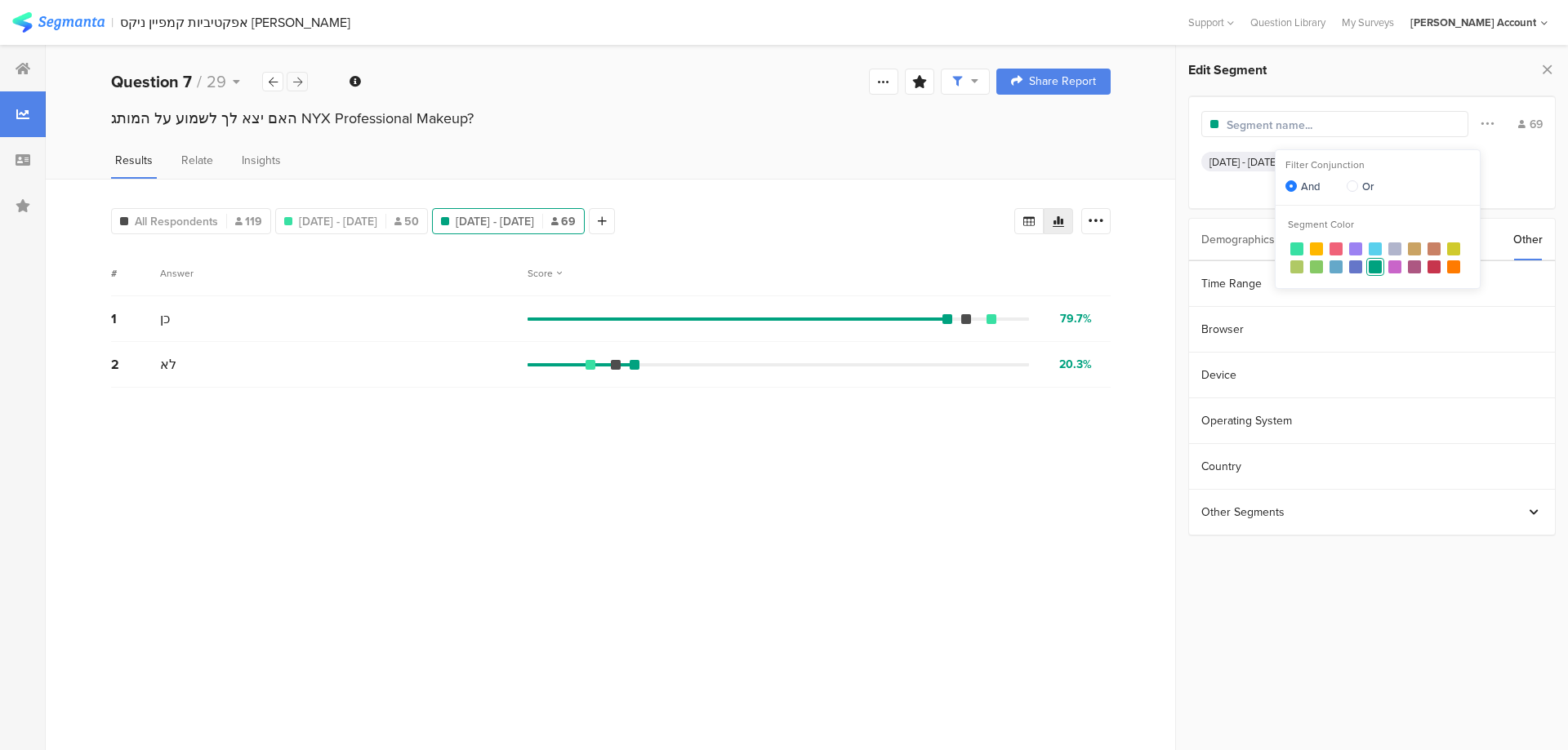
click at [295, 79] on icon at bounding box center [298, 82] width 9 height 11
